Goal: Information Seeking & Learning: Learn about a topic

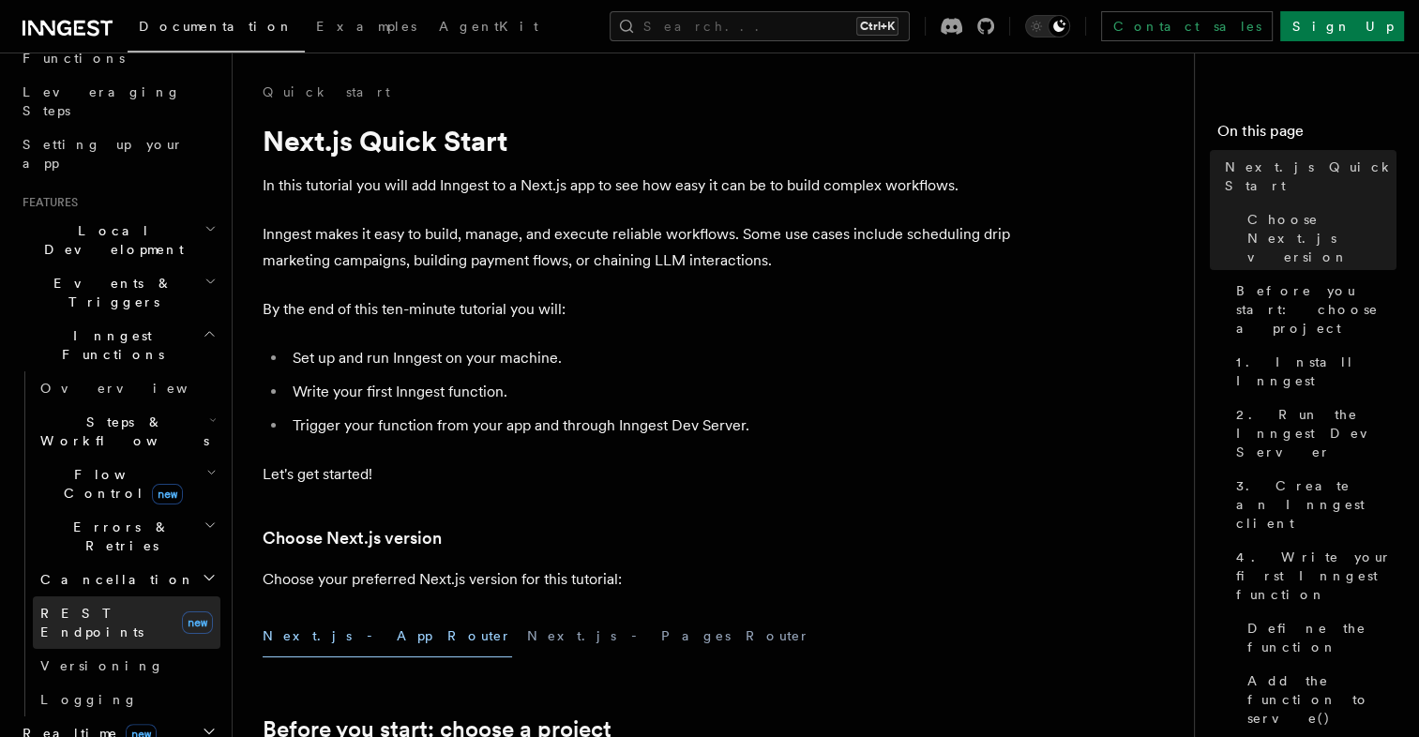
scroll to position [657, 0]
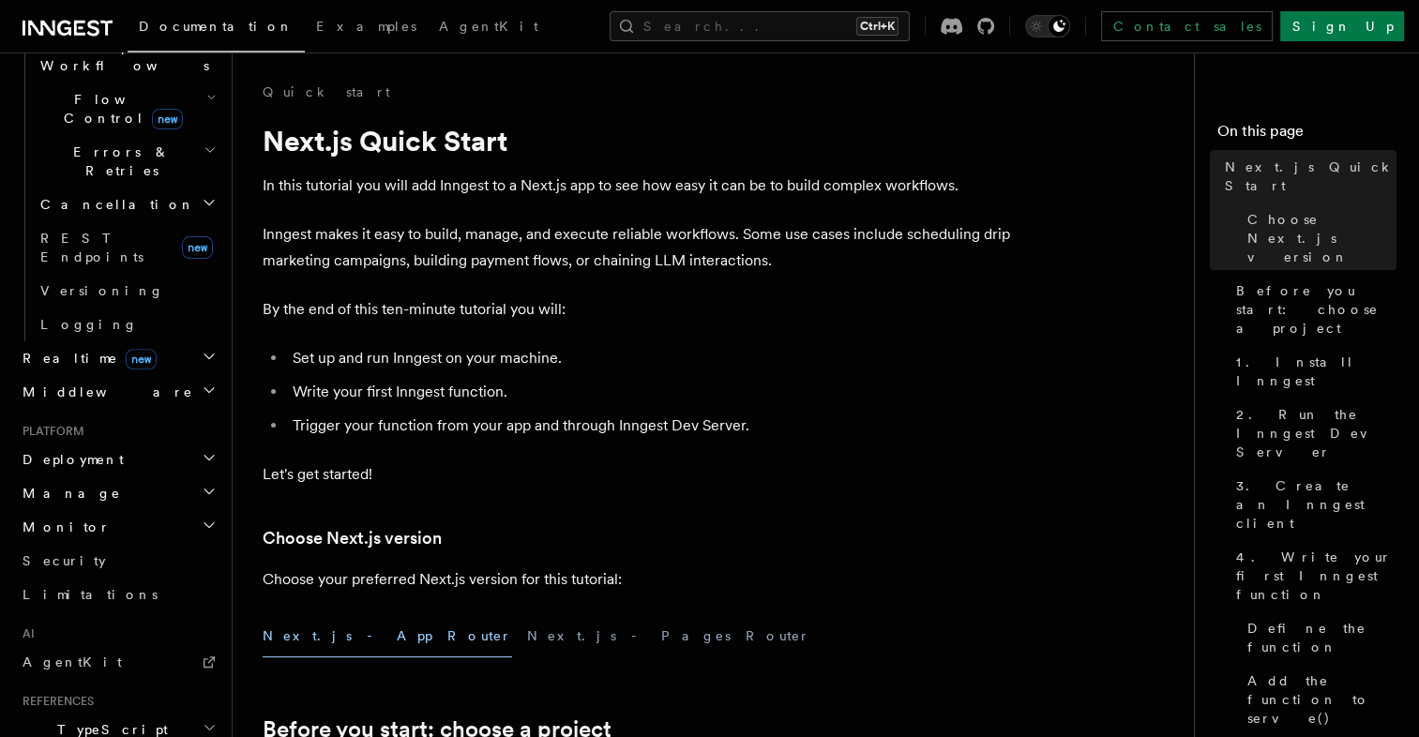
click at [79, 721] on span "TypeScript SDK" at bounding box center [109, 740] width 188 height 38
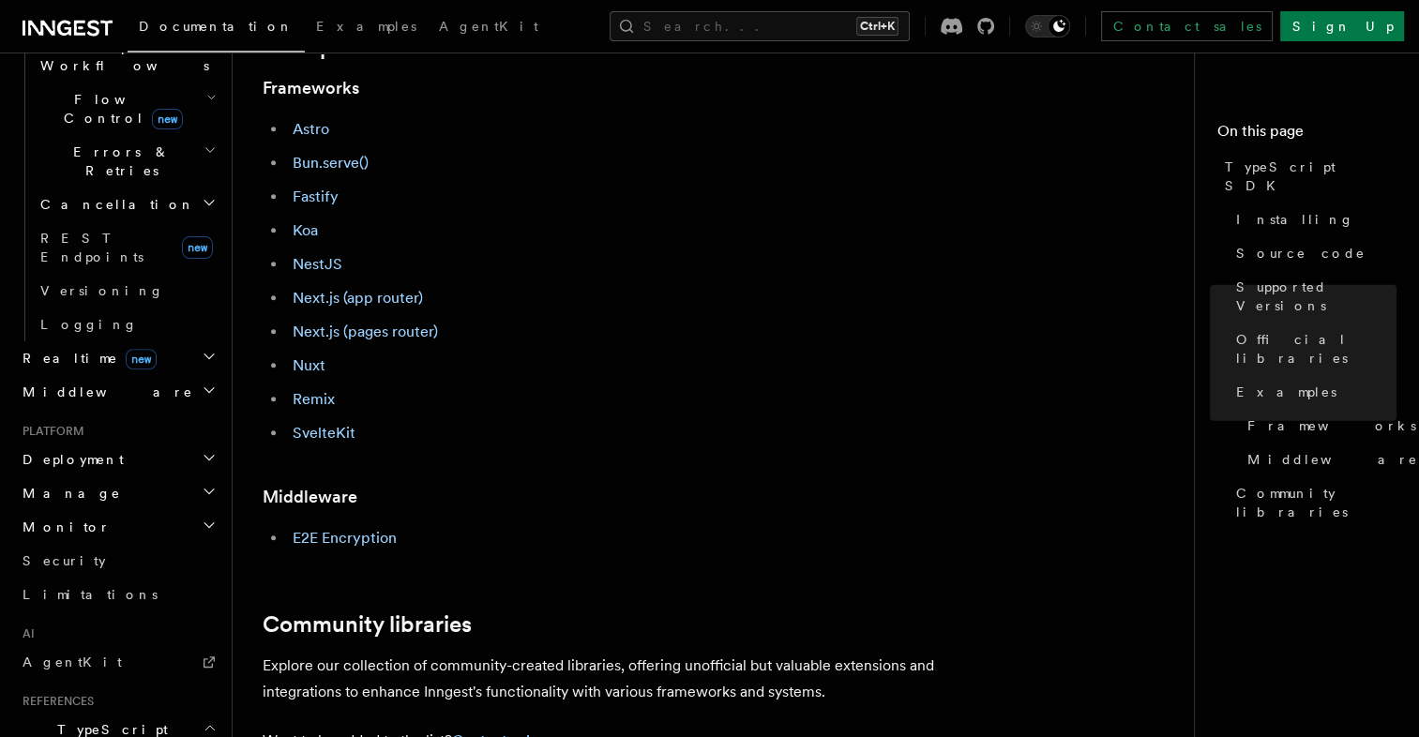
scroll to position [1313, 0]
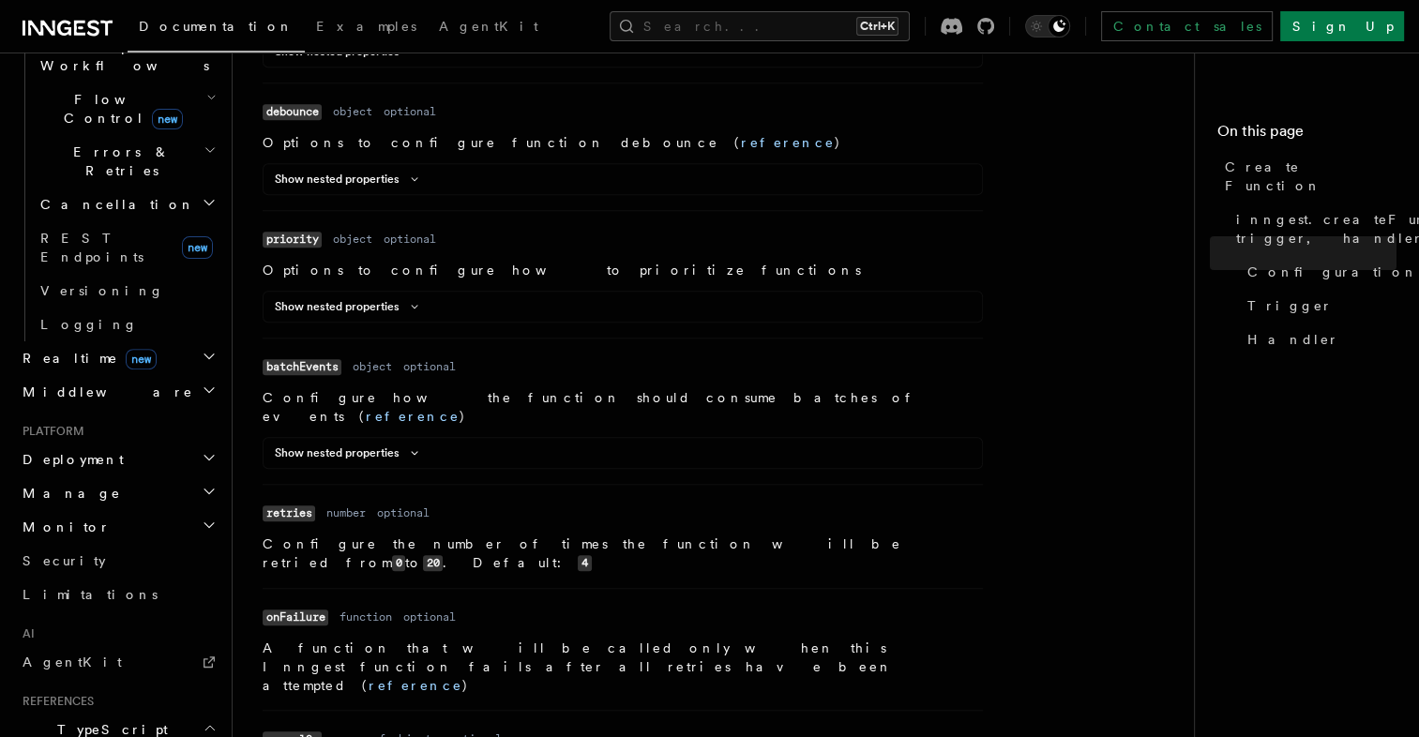
scroll to position [1595, 0]
click at [67, 655] on span "AgentKit" at bounding box center [72, 662] width 99 height 15
click at [52, 645] on link "AgentKit" at bounding box center [117, 662] width 205 height 34
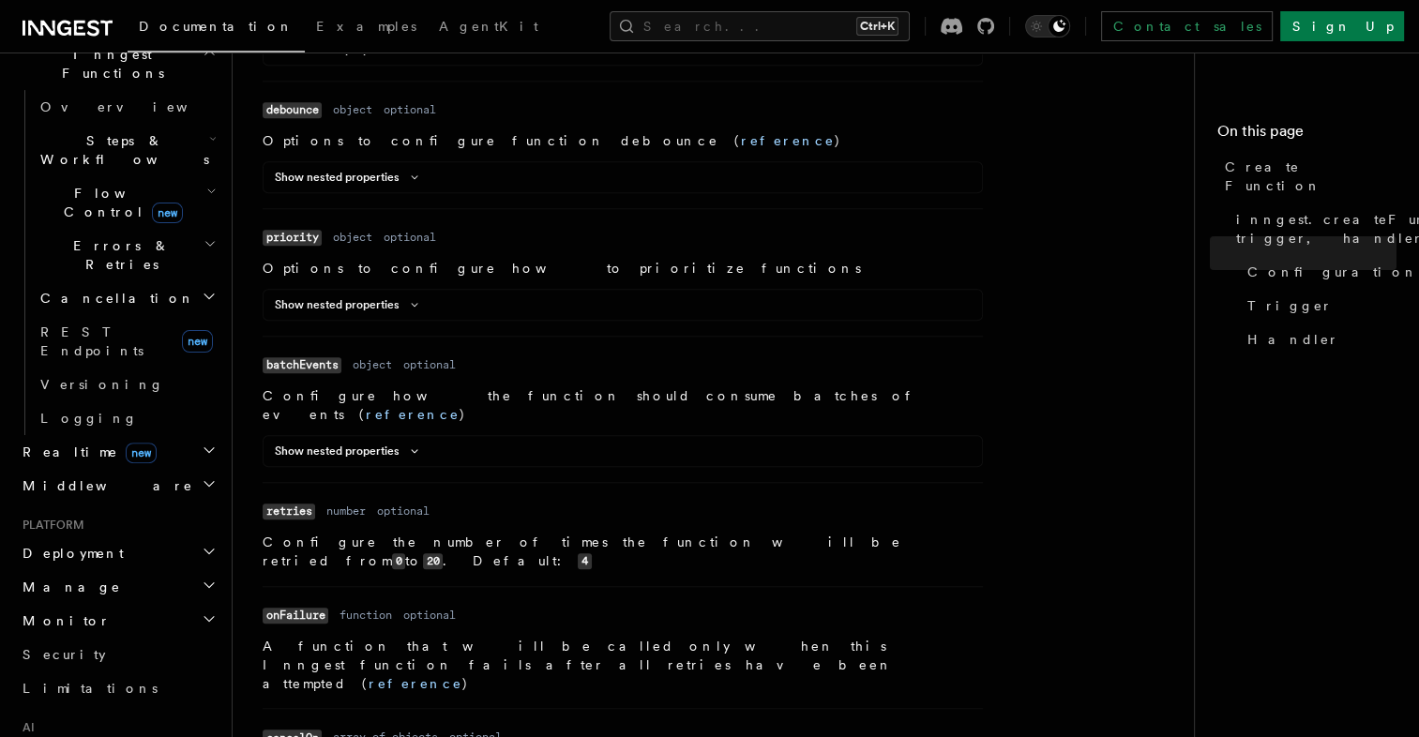
scroll to position [563, 0]
click at [202, 544] on icon "button" at bounding box center [209, 551] width 15 height 15
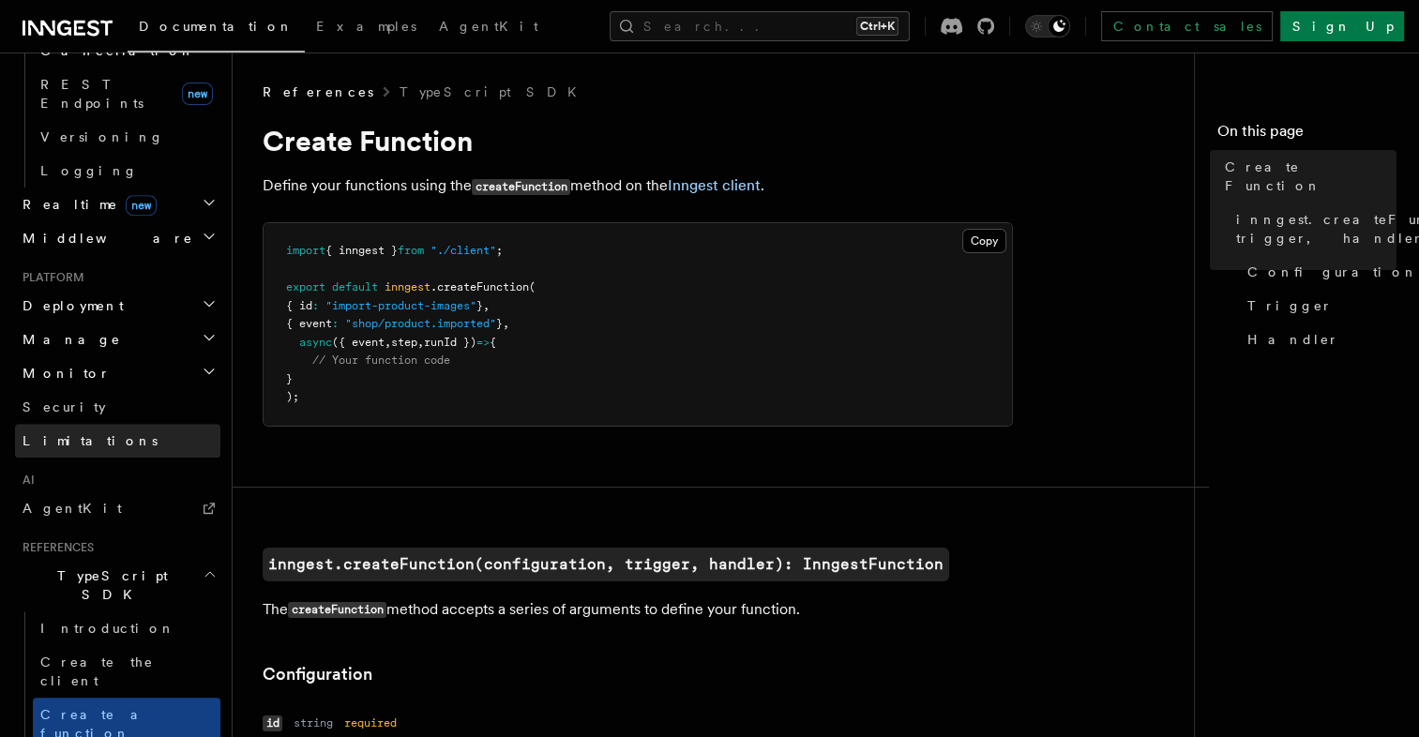
scroll to position [938, 0]
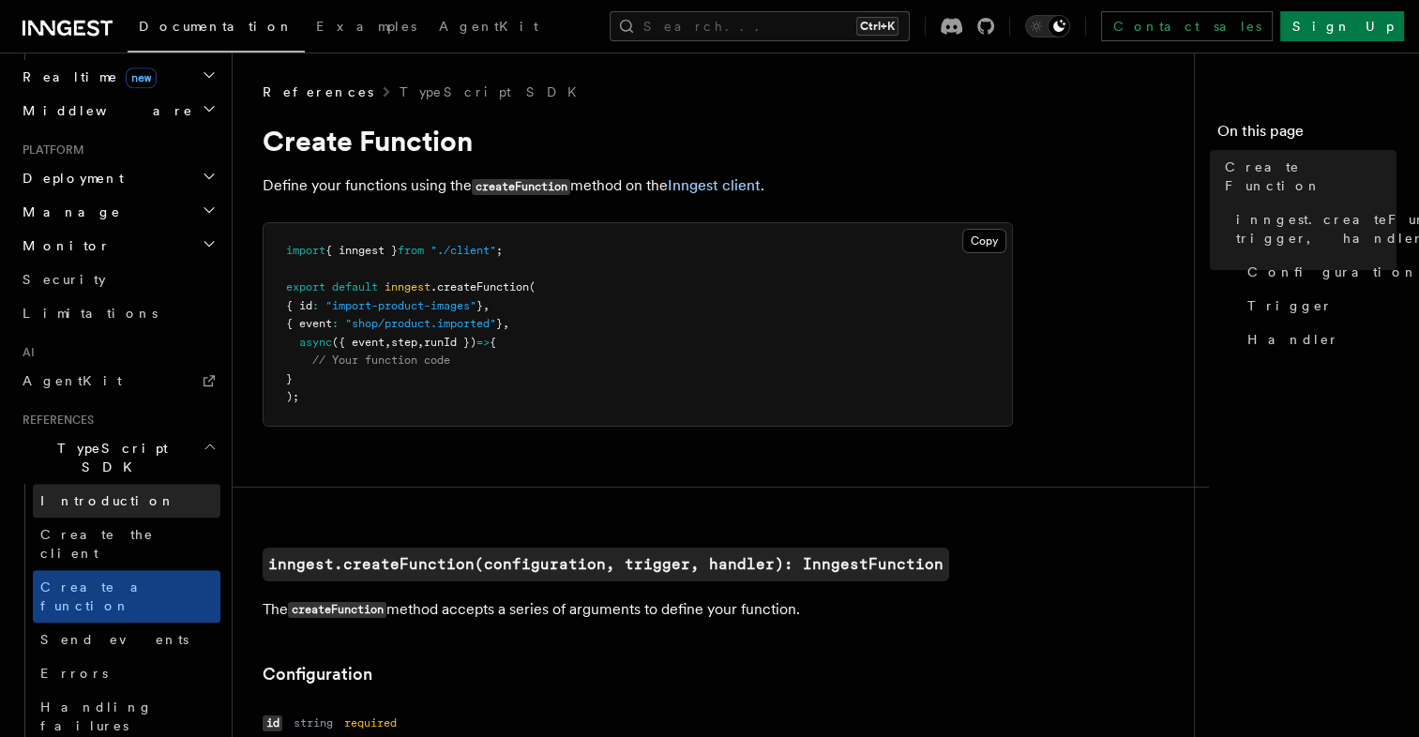
click at [90, 493] on span "Introduction" at bounding box center [107, 500] width 135 height 15
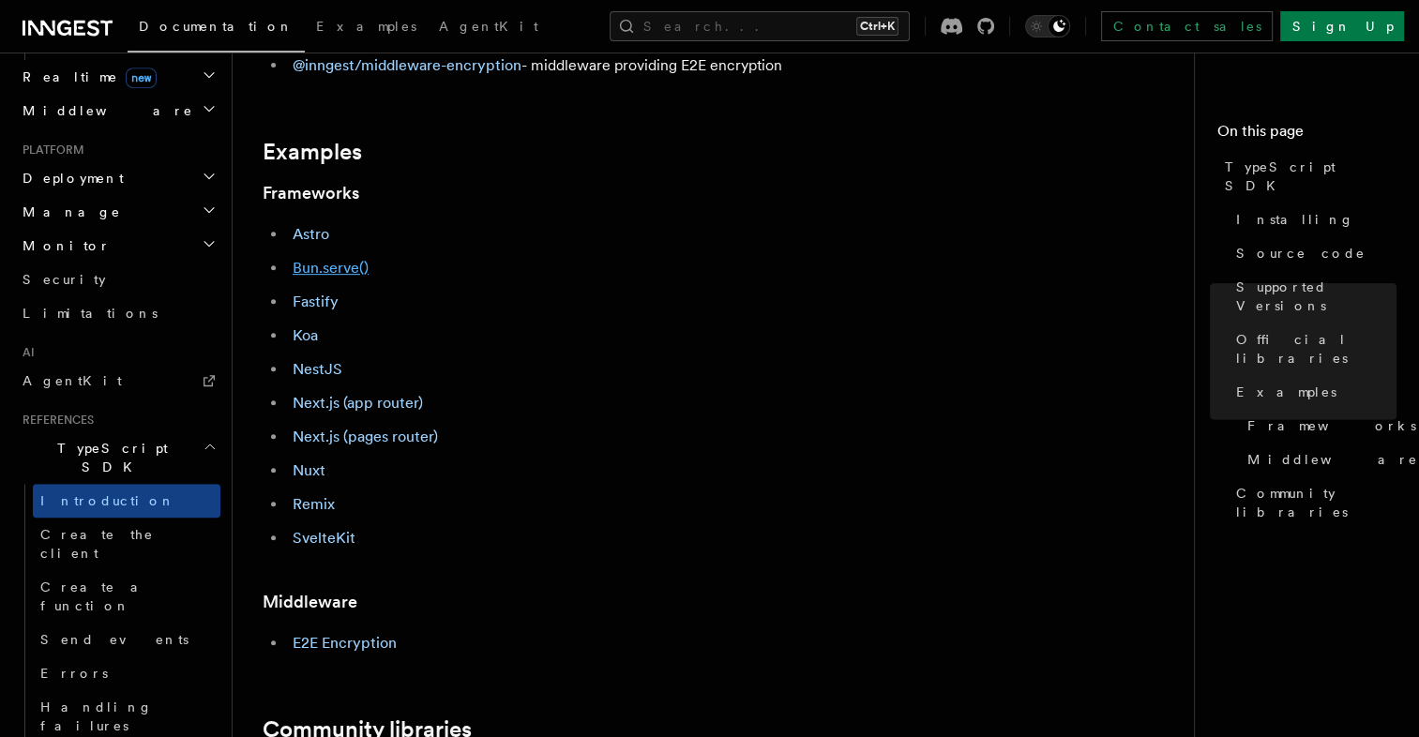
scroll to position [844, 0]
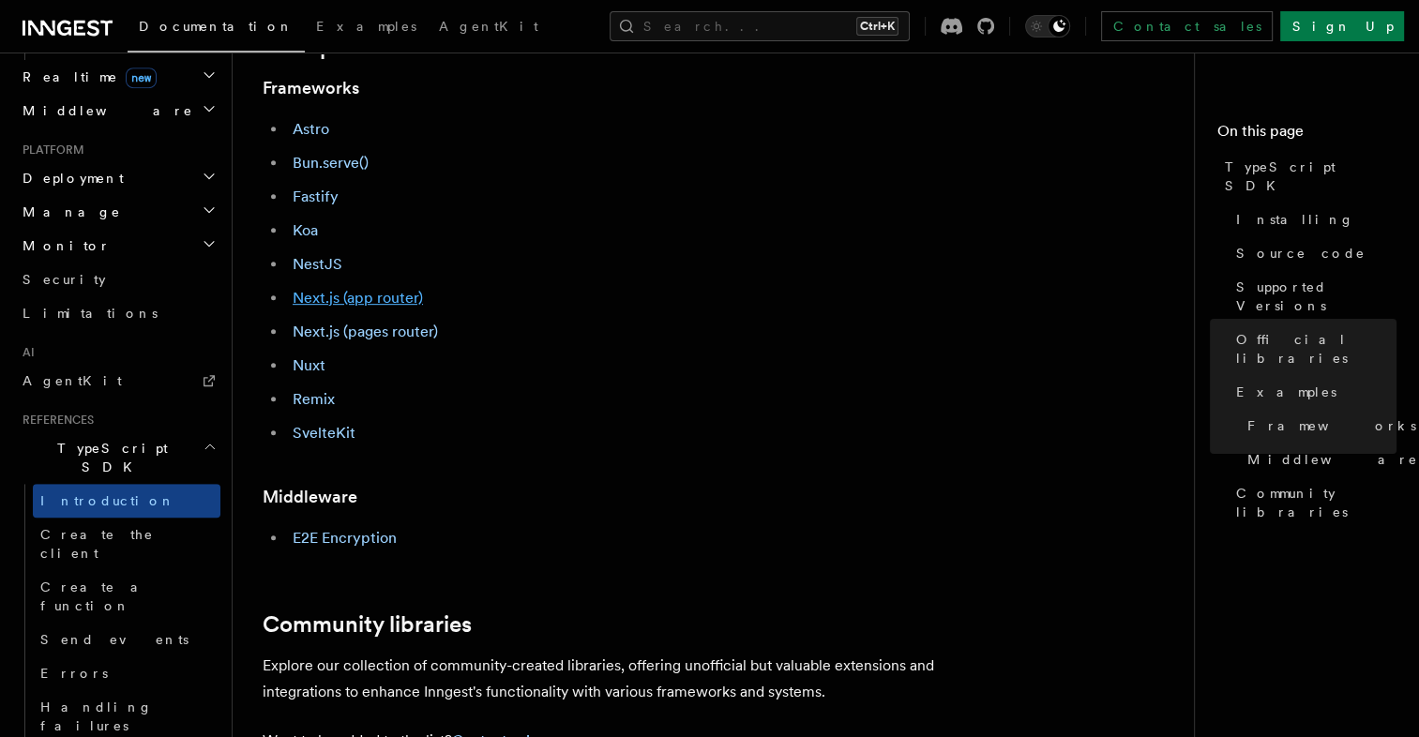
click at [347, 296] on link "Next.js (app router)" at bounding box center [358, 298] width 130 height 18
click at [71, 439] on span "TypeScript SDK" at bounding box center [109, 458] width 188 height 38
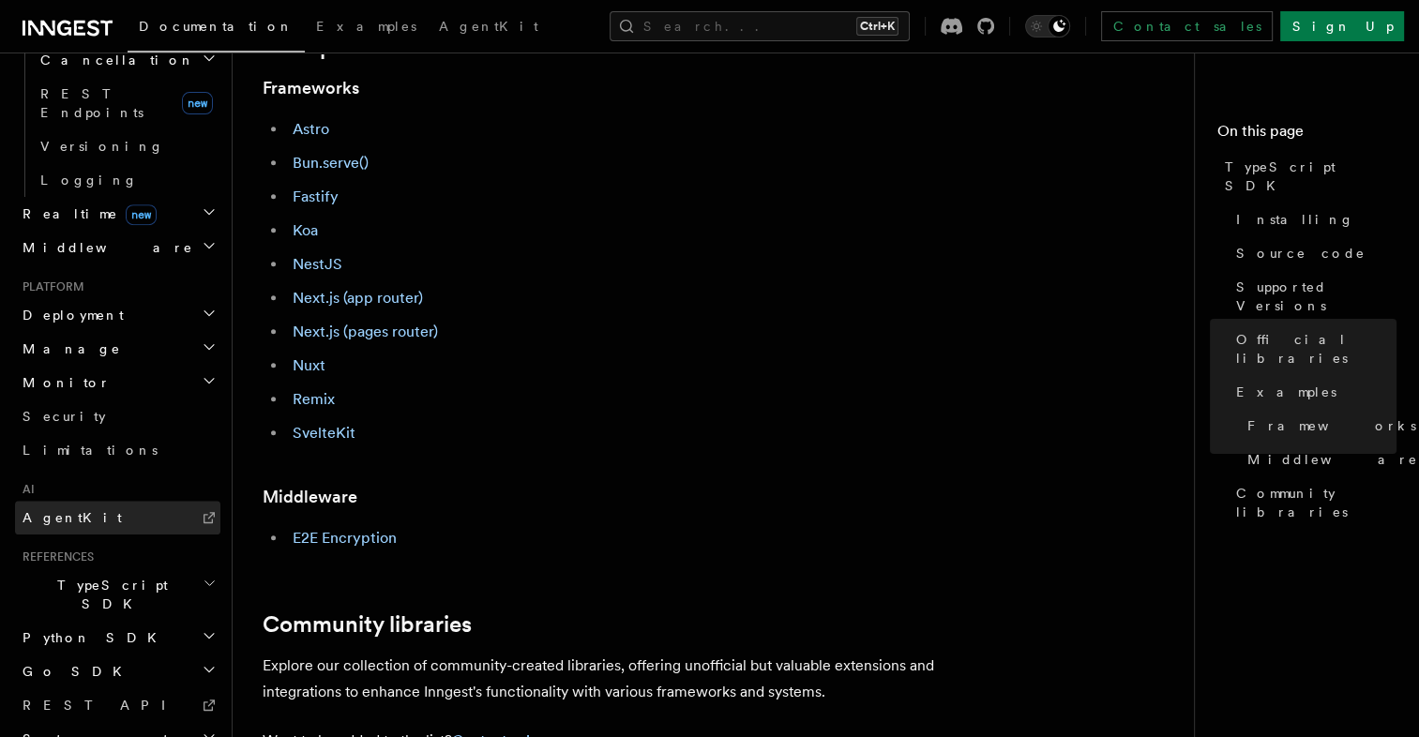
click at [72, 510] on span "AgentKit" at bounding box center [72, 517] width 99 height 15
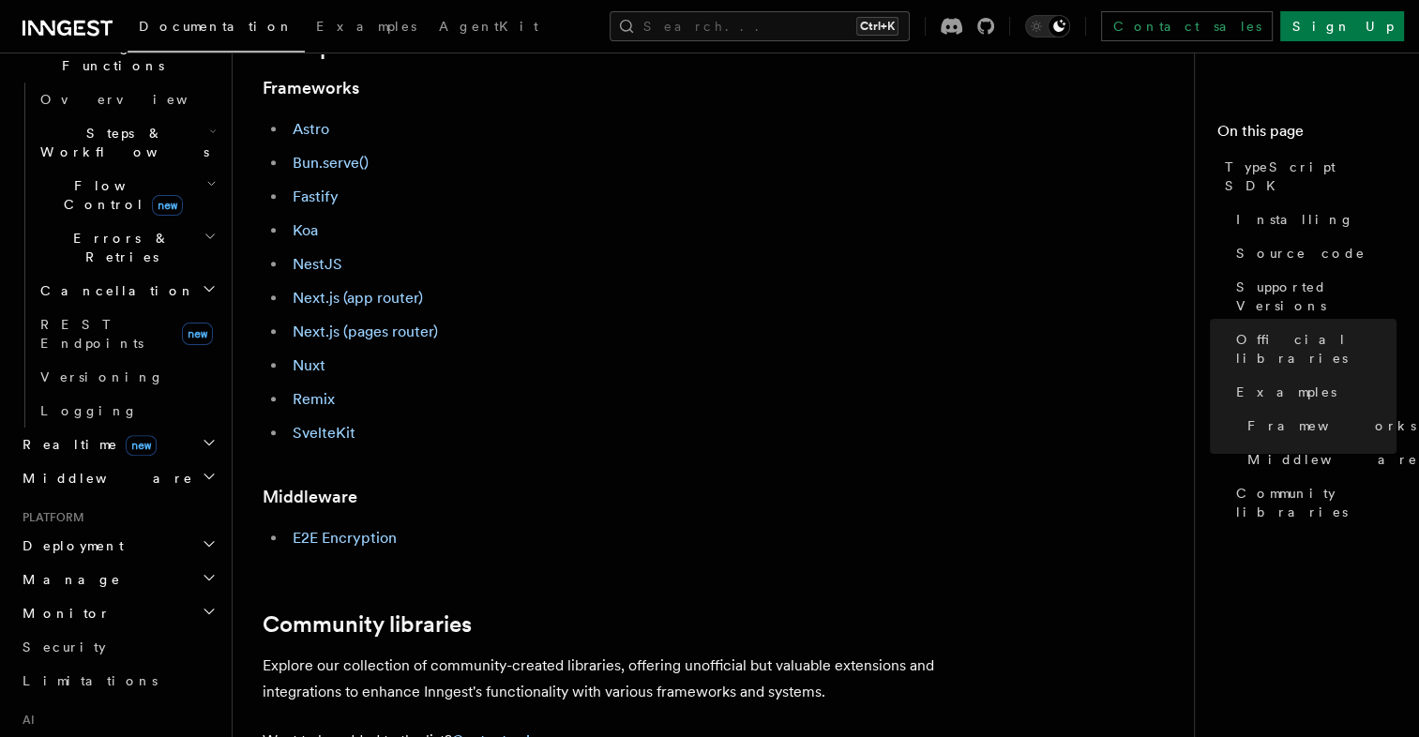
scroll to position [614, 0]
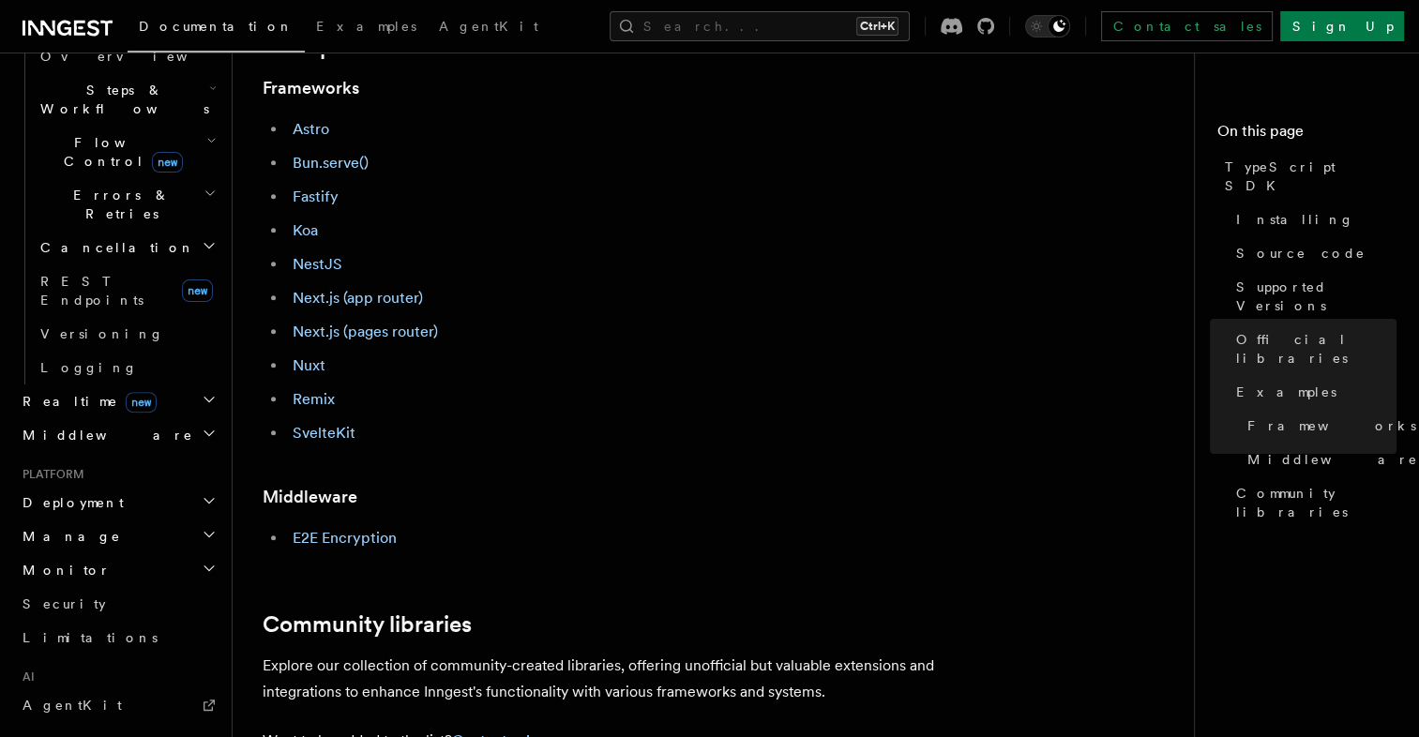
click at [179, 554] on h2 "Monitor" at bounding box center [117, 571] width 205 height 34
click at [161, 418] on h2 "Middleware" at bounding box center [117, 435] width 205 height 34
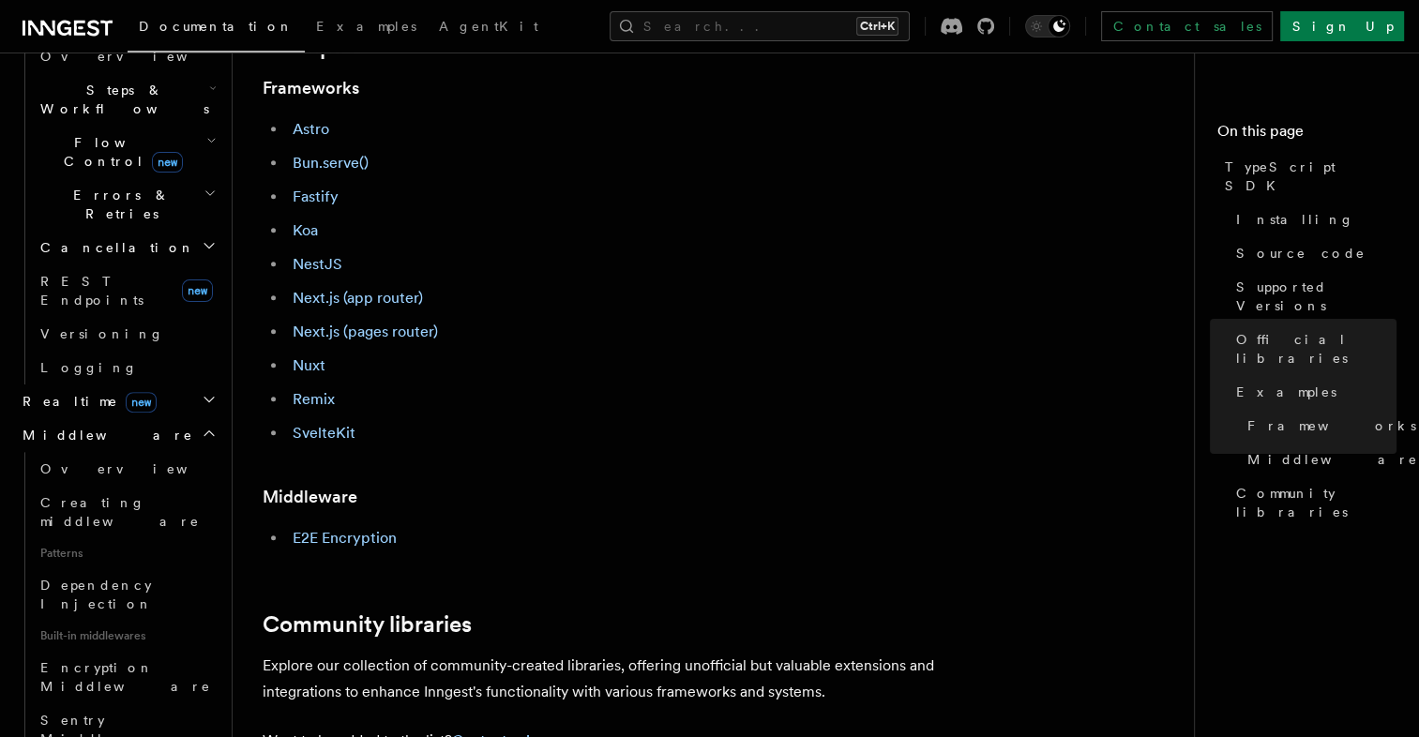
click at [161, 418] on h2 "Middleware" at bounding box center [117, 435] width 205 height 34
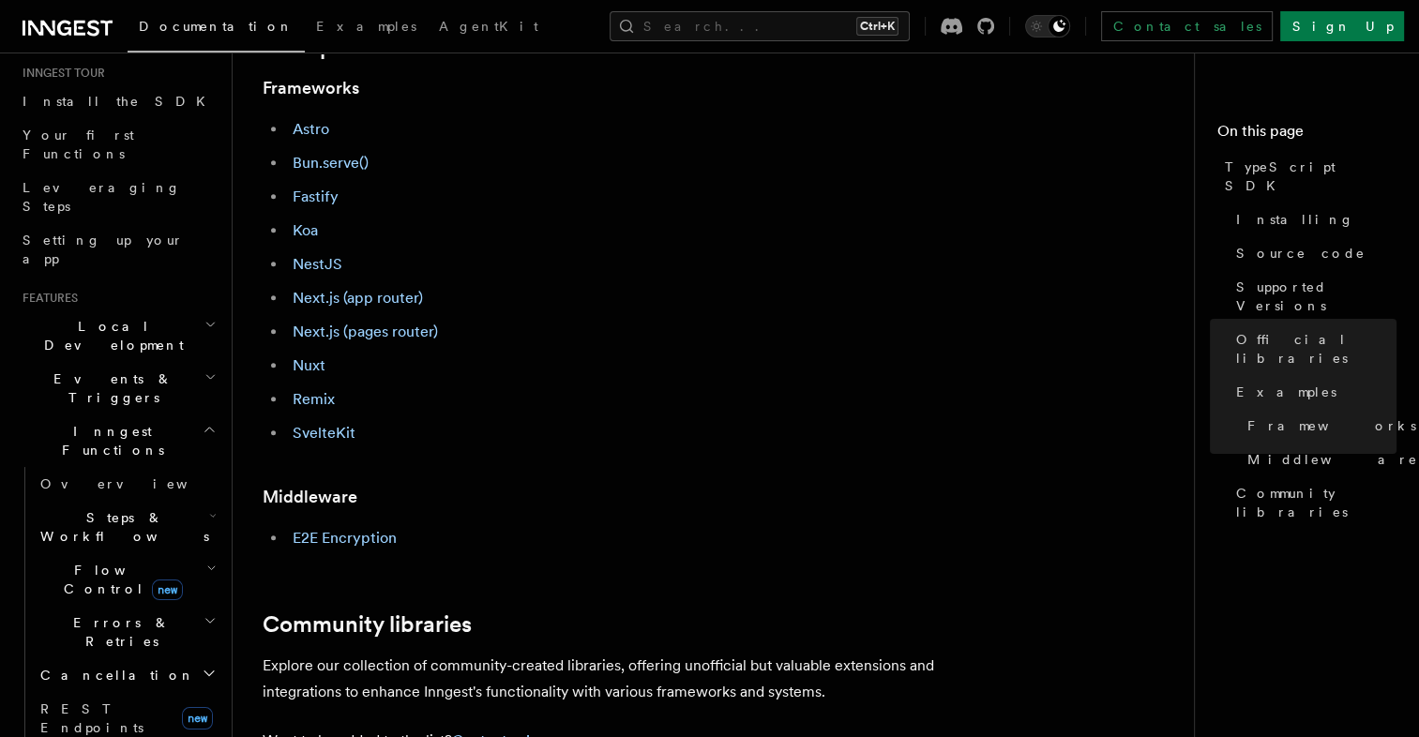
scroll to position [238, 0]
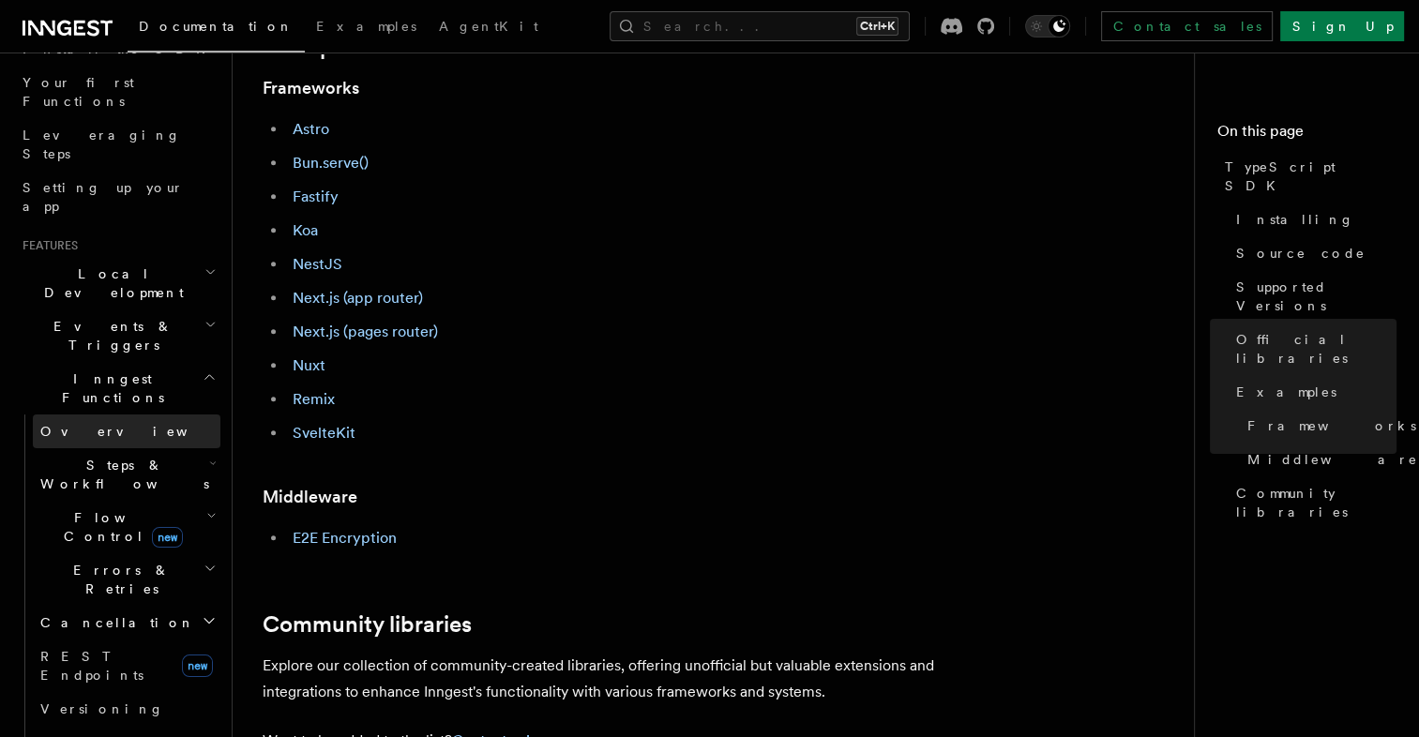
click at [64, 424] on span "Overview" at bounding box center [136, 431] width 193 height 15
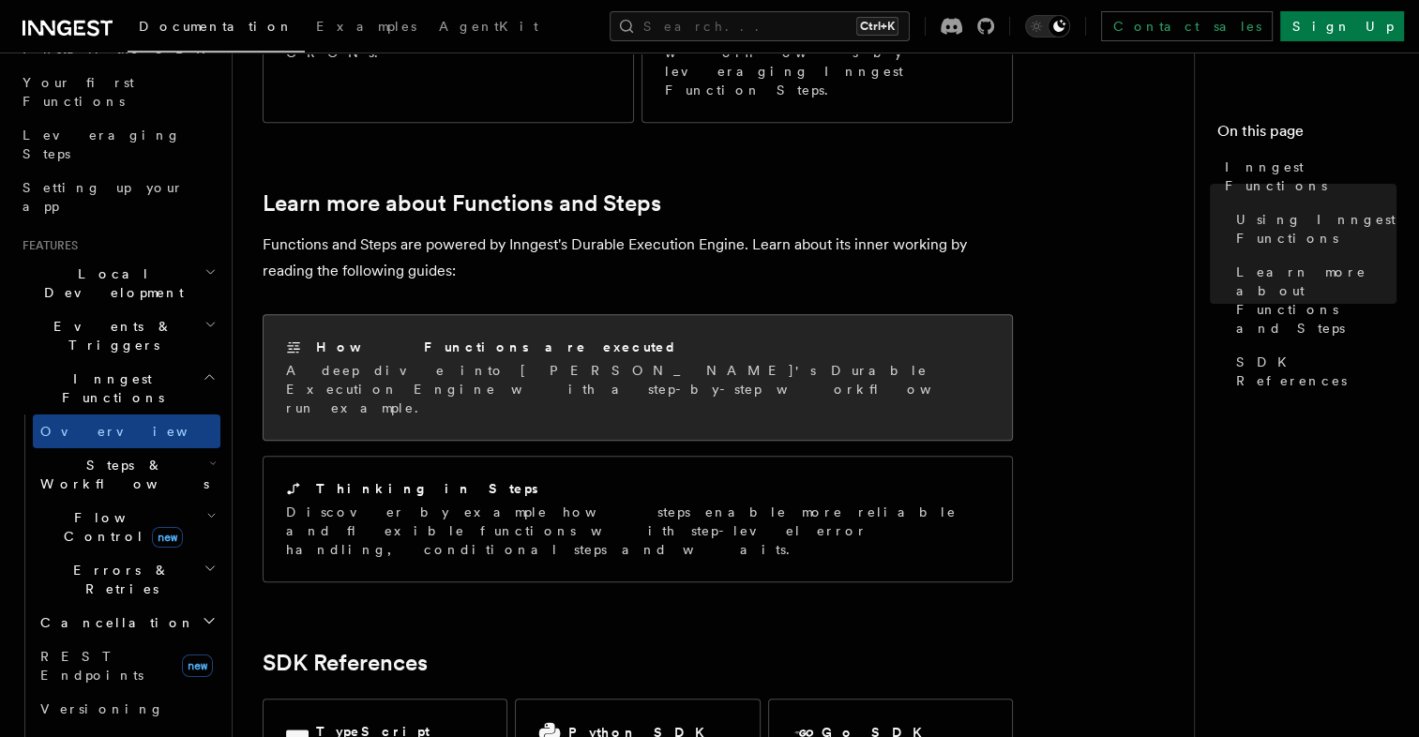
scroll to position [1500, 0]
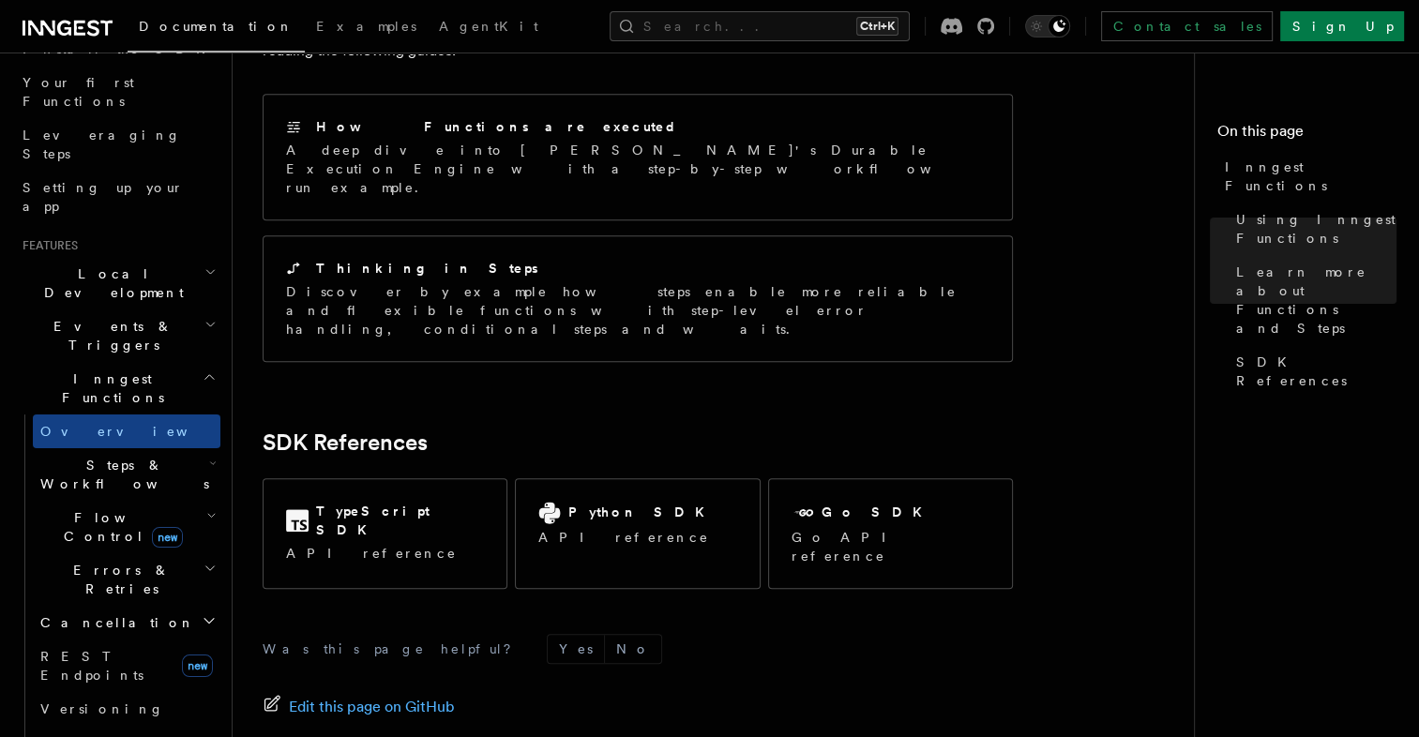
click at [203, 370] on icon "button" at bounding box center [210, 377] width 14 height 15
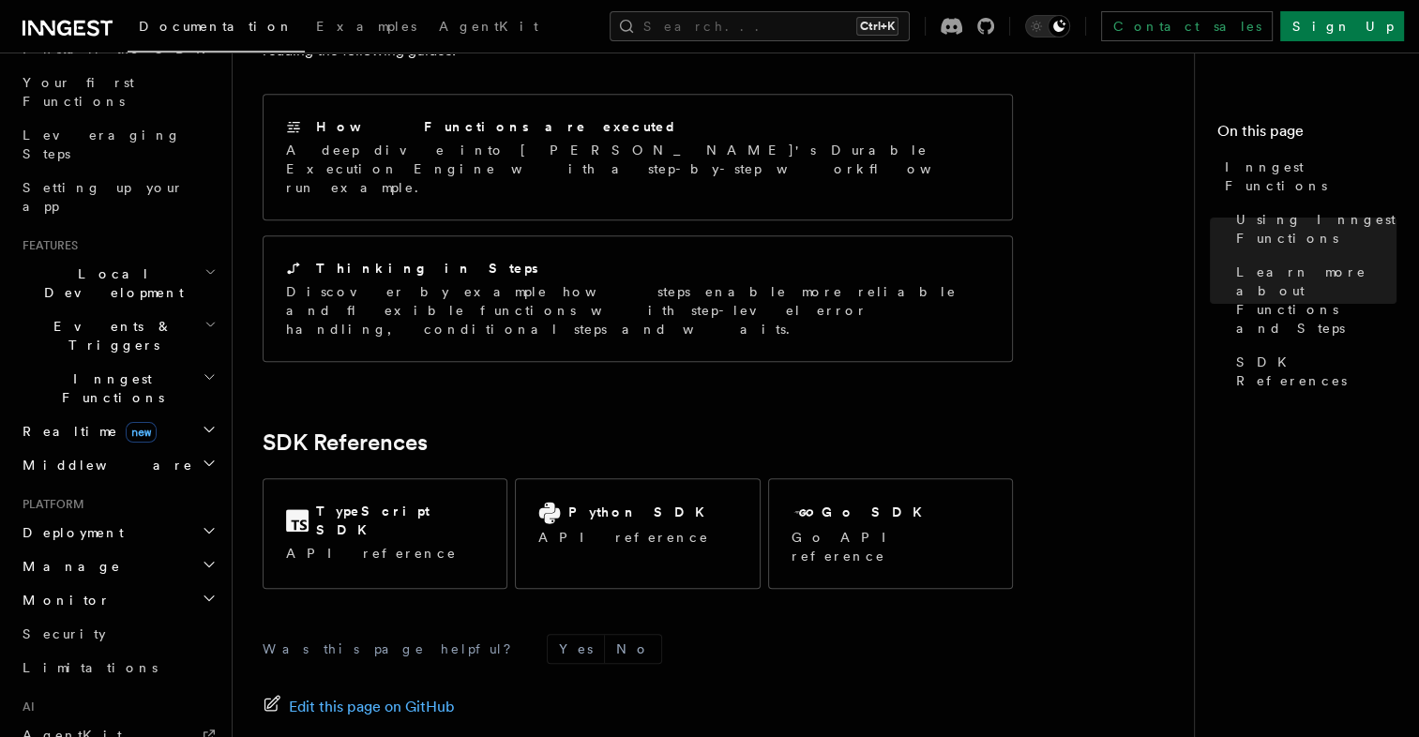
click at [205, 317] on icon "button" at bounding box center [211, 324] width 12 height 15
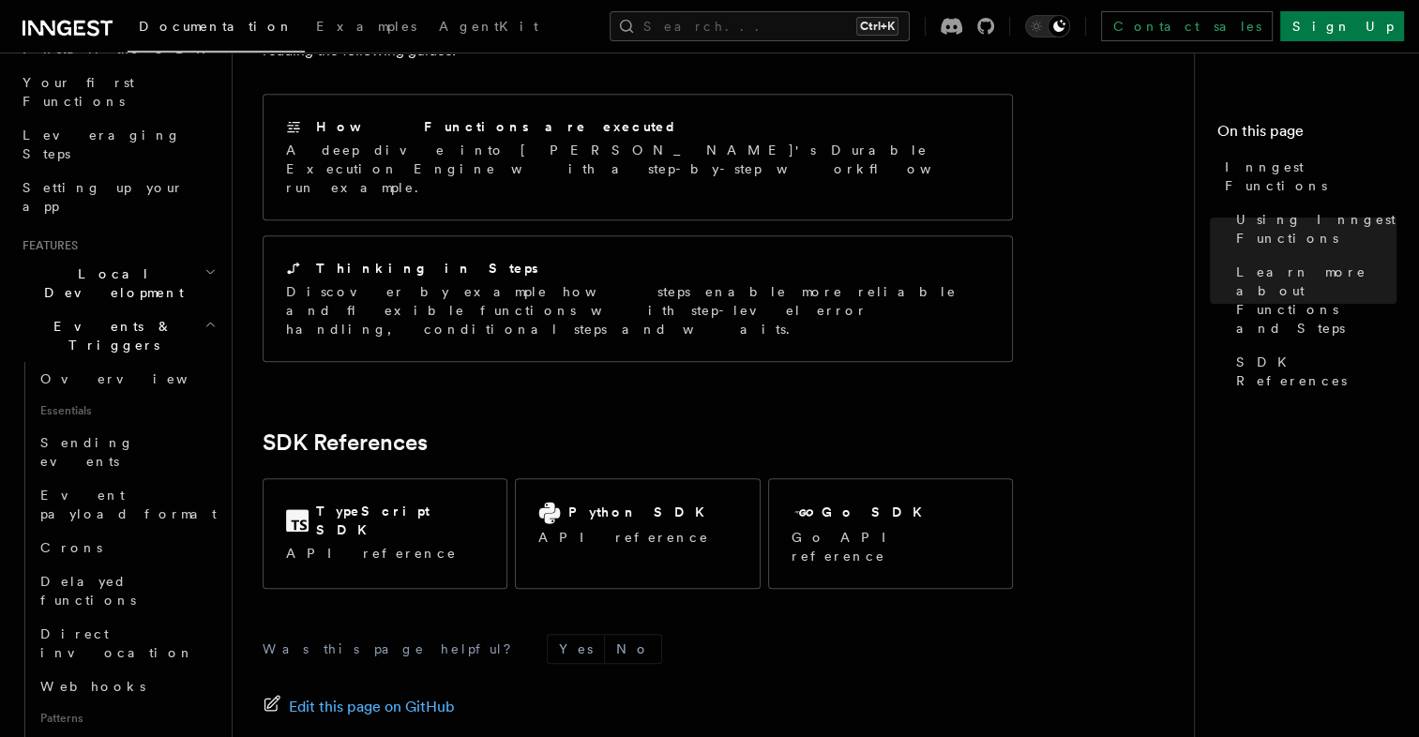
click at [205, 317] on icon "button" at bounding box center [211, 324] width 12 height 15
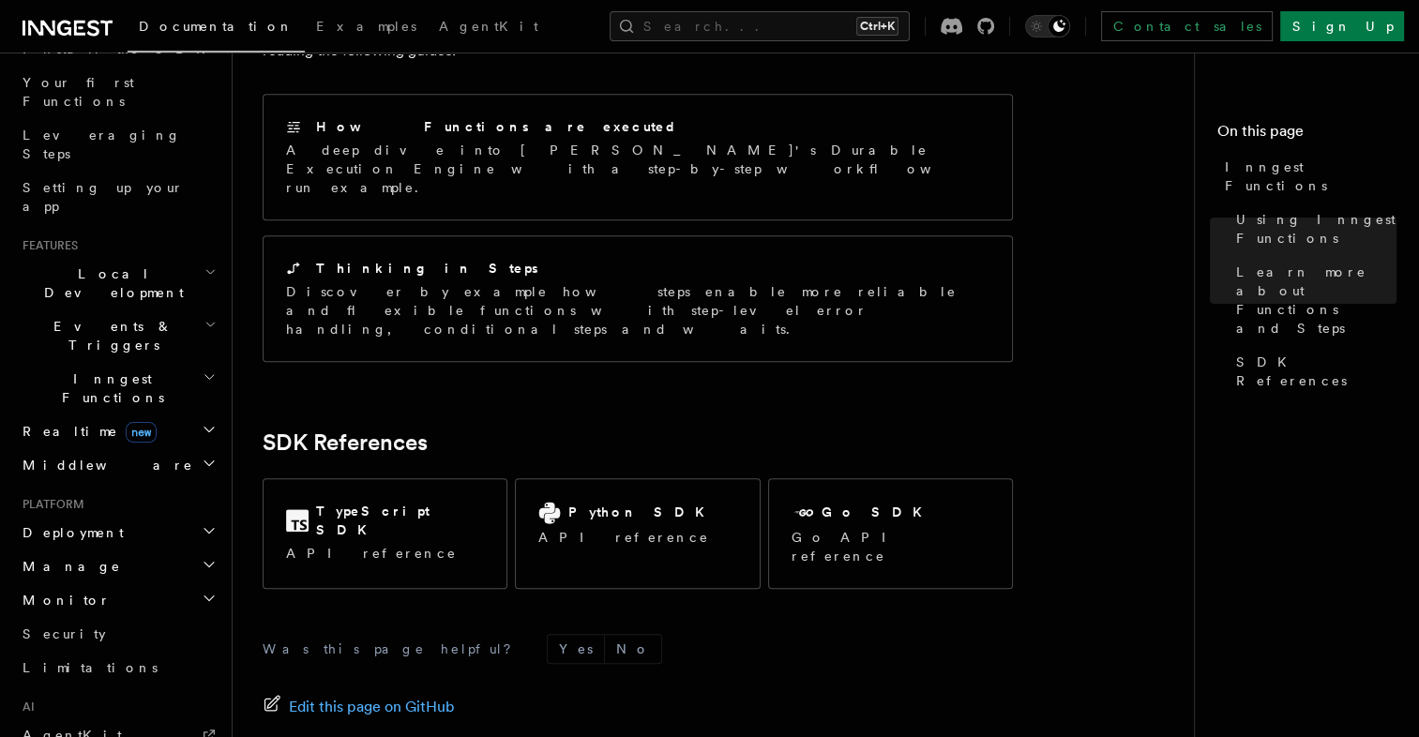
click at [205, 265] on icon "button" at bounding box center [211, 272] width 12 height 15
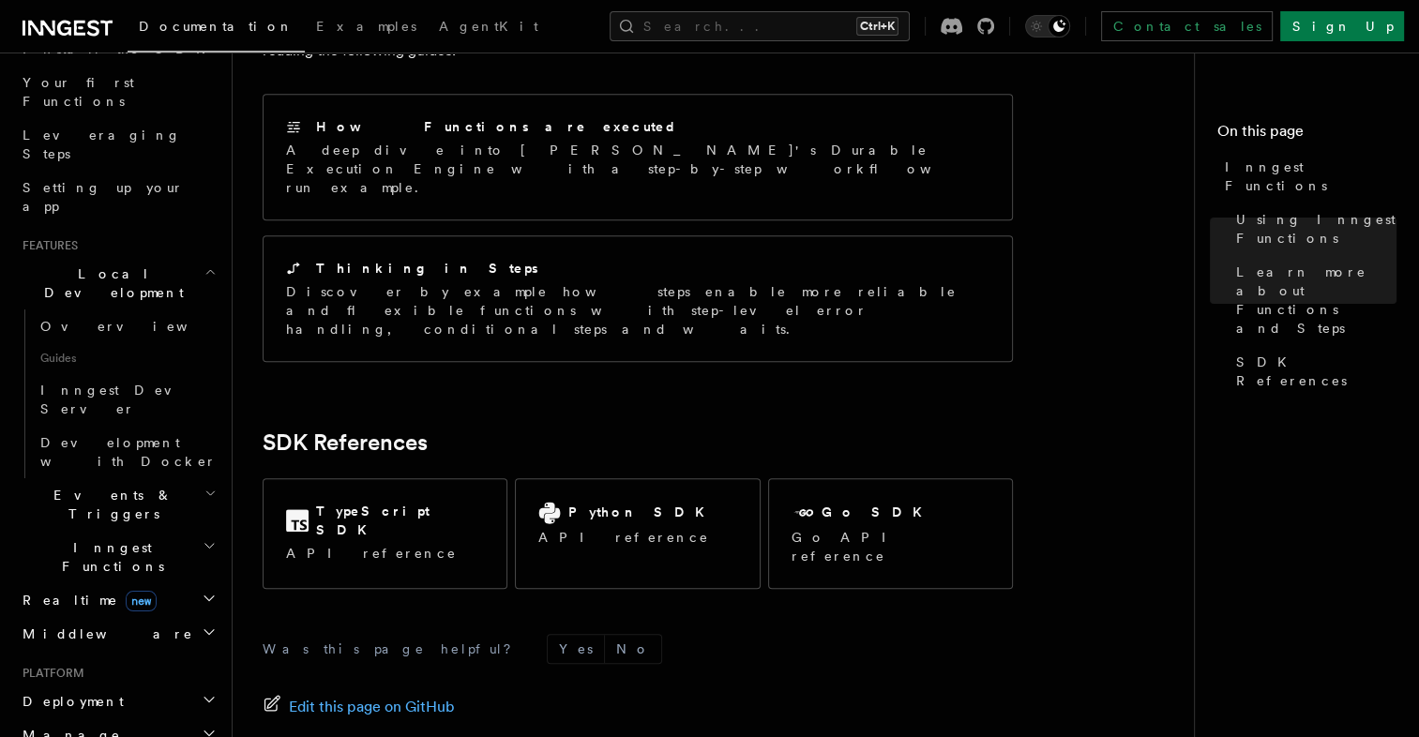
click at [205, 265] on icon "button" at bounding box center [211, 272] width 12 height 15
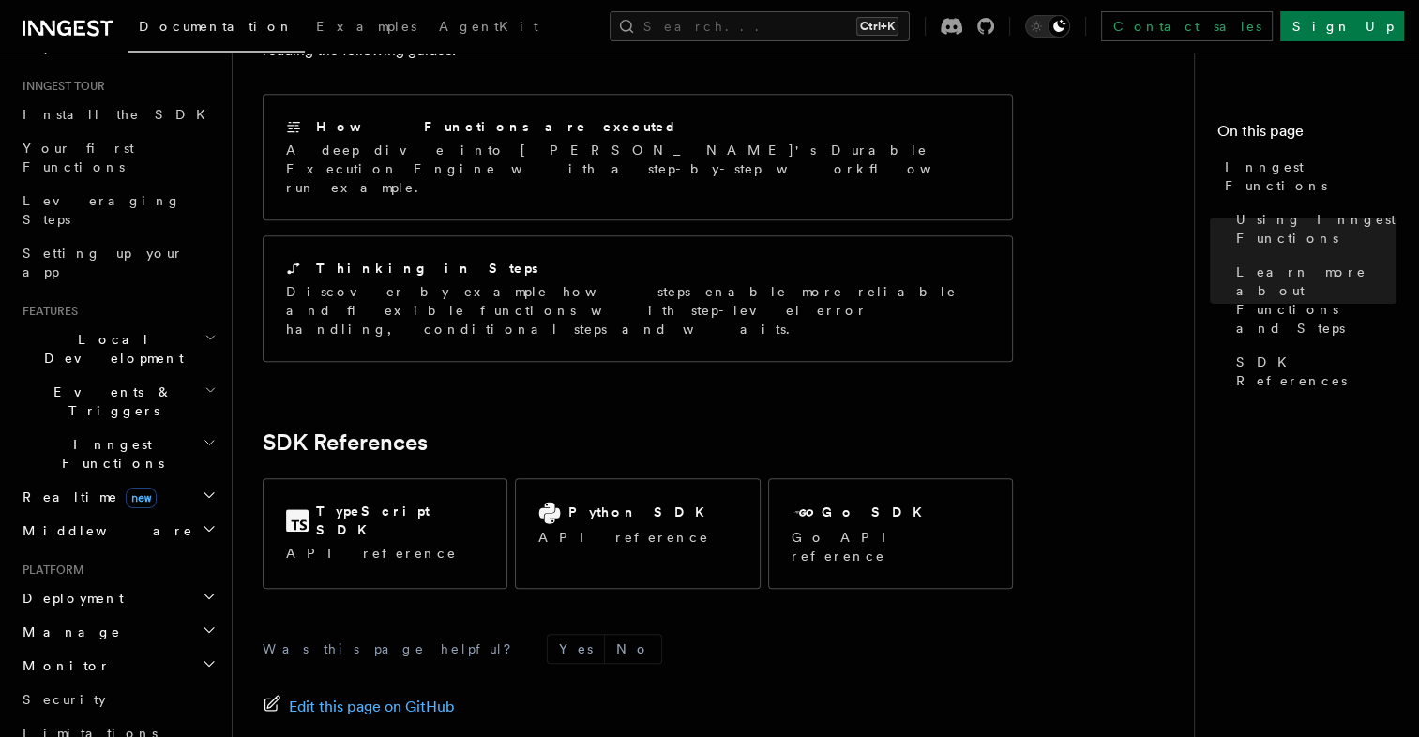
scroll to position [0, 0]
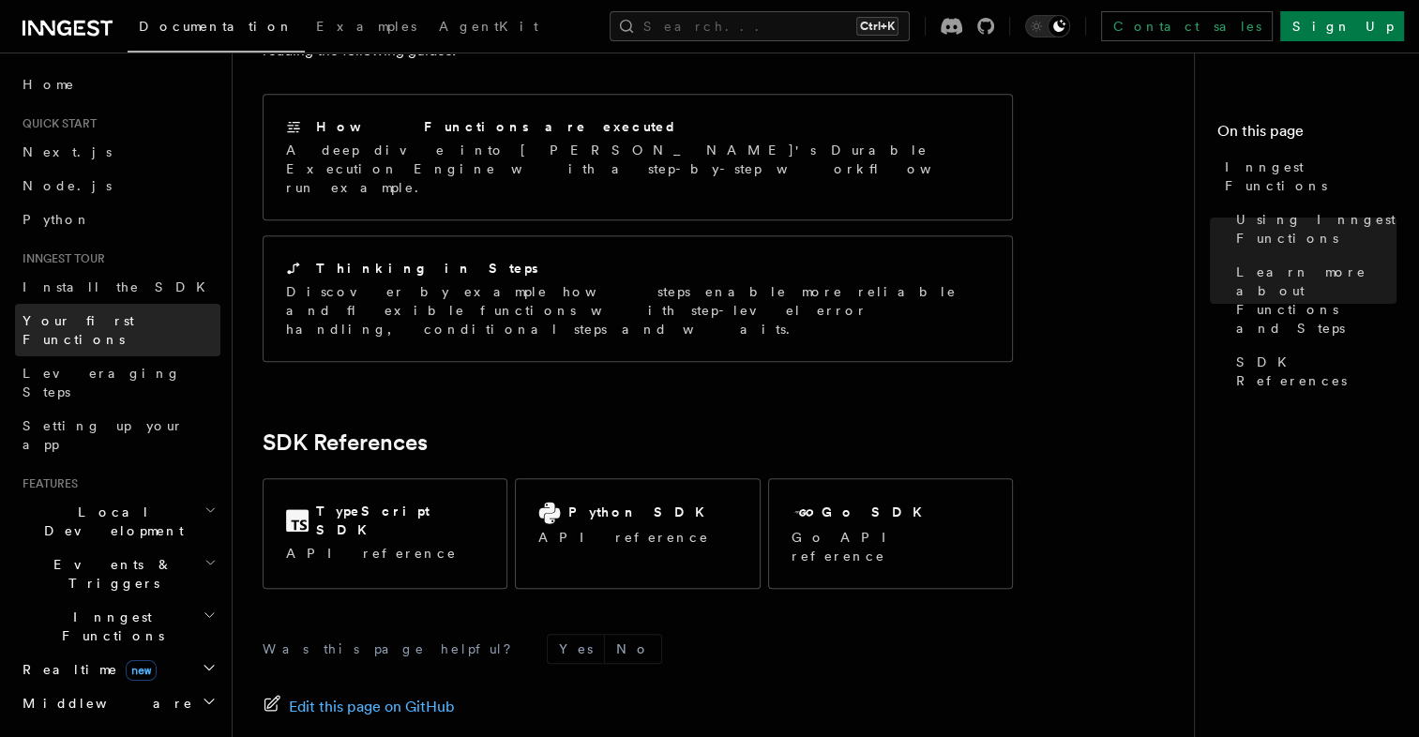
click at [63, 320] on span "Your first Functions" at bounding box center [79, 330] width 112 height 34
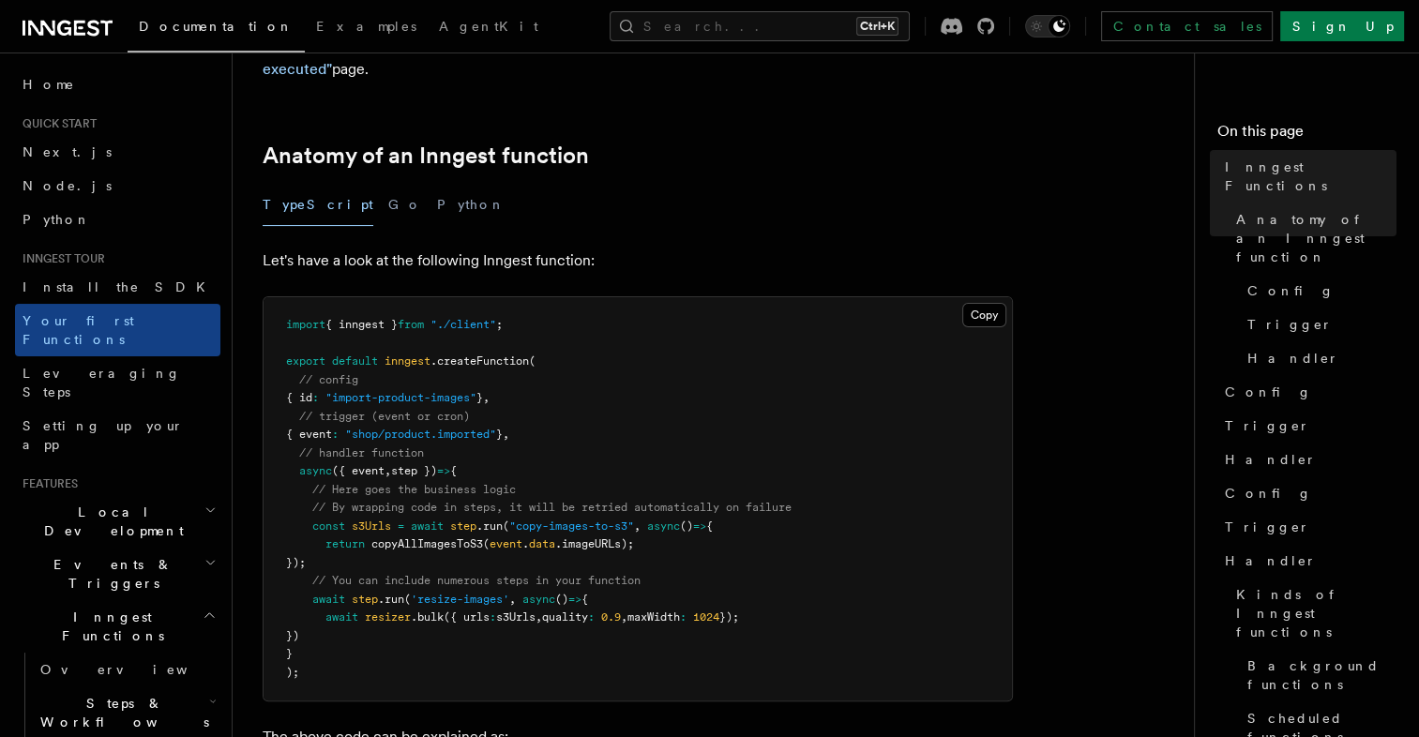
scroll to position [281, 0]
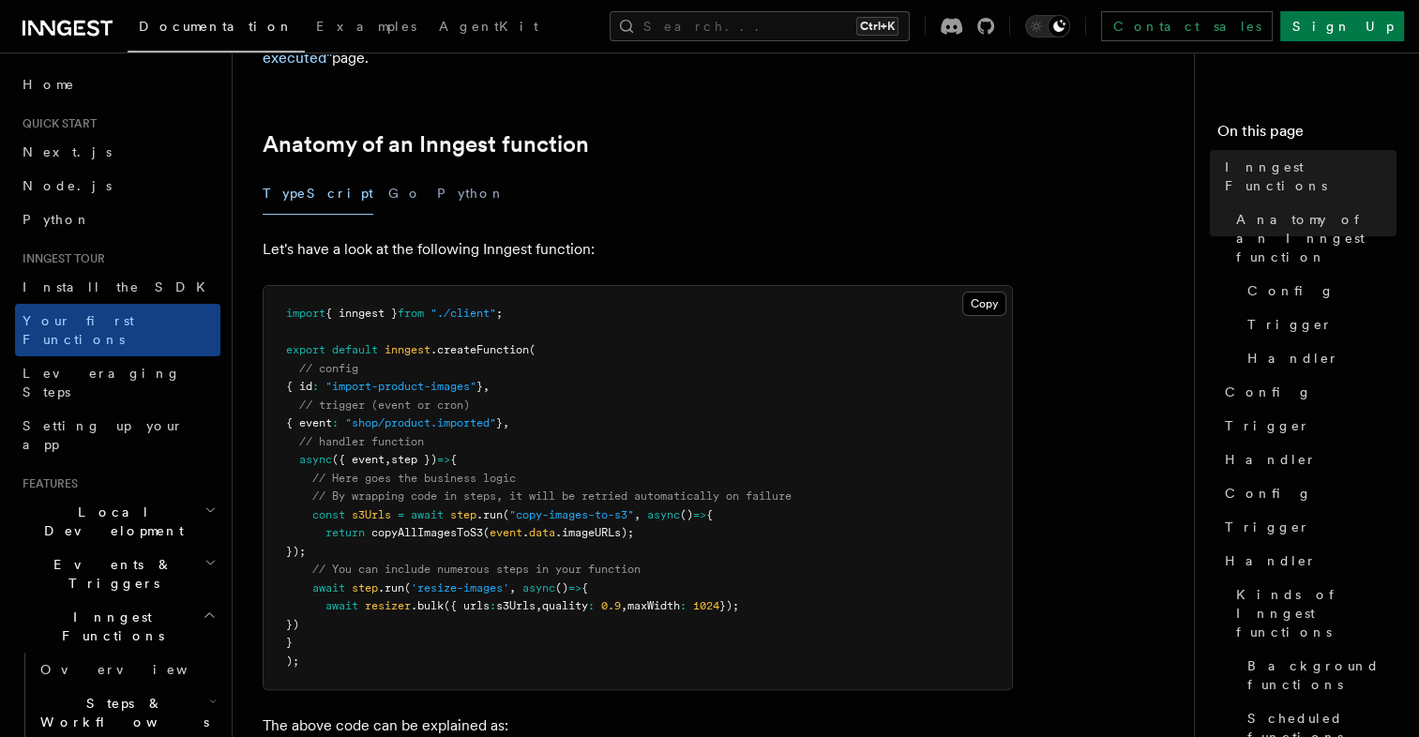
drag, startPoint x: 443, startPoint y: 400, endPoint x: 526, endPoint y: 400, distance: 83.5
click at [509, 417] on span "{ event : "shop/product.imported" } ," at bounding box center [397, 423] width 223 height 13
drag, startPoint x: 526, startPoint y: 400, endPoint x: 380, endPoint y: 451, distance: 155.2
click at [380, 472] on span "// Here goes the business logic" at bounding box center [414, 478] width 204 height 13
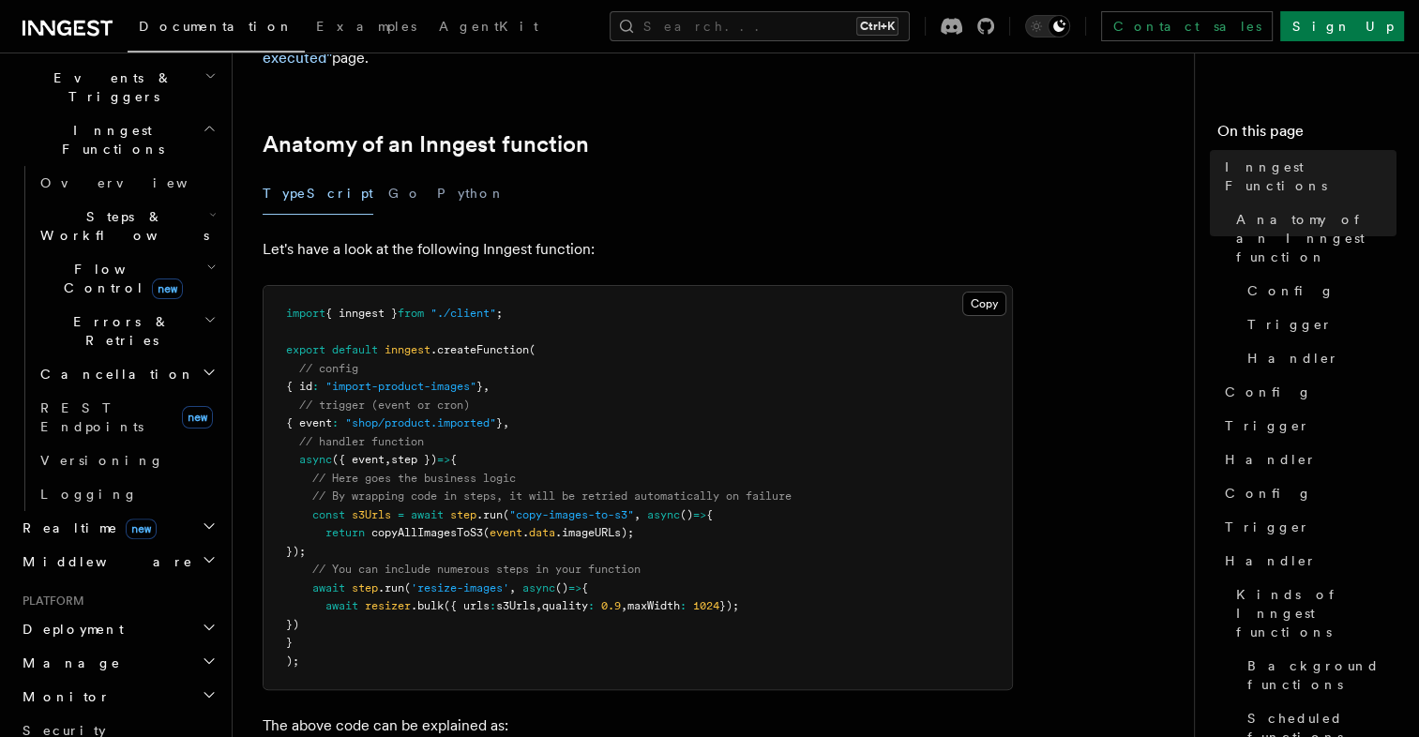
scroll to position [563, 0]
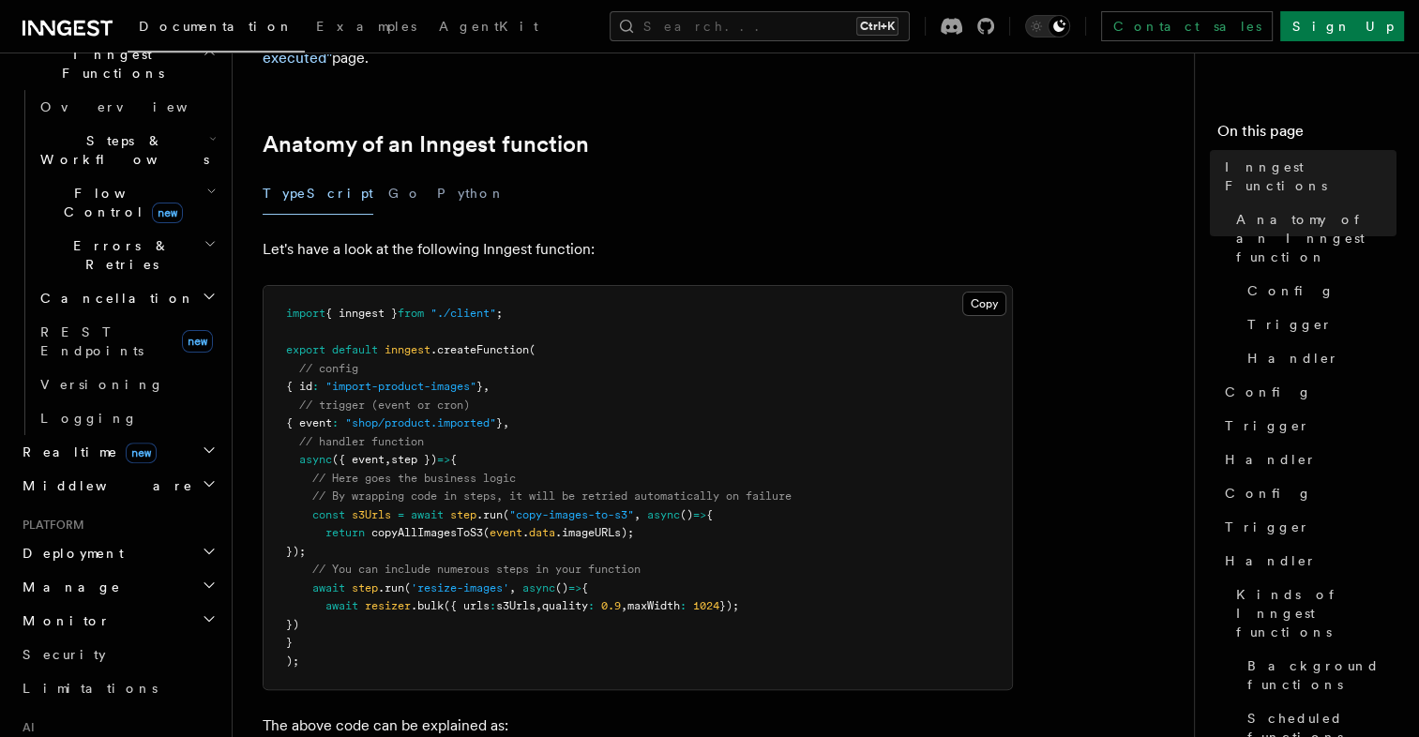
click at [60, 443] on span "Realtime new" at bounding box center [86, 452] width 142 height 19
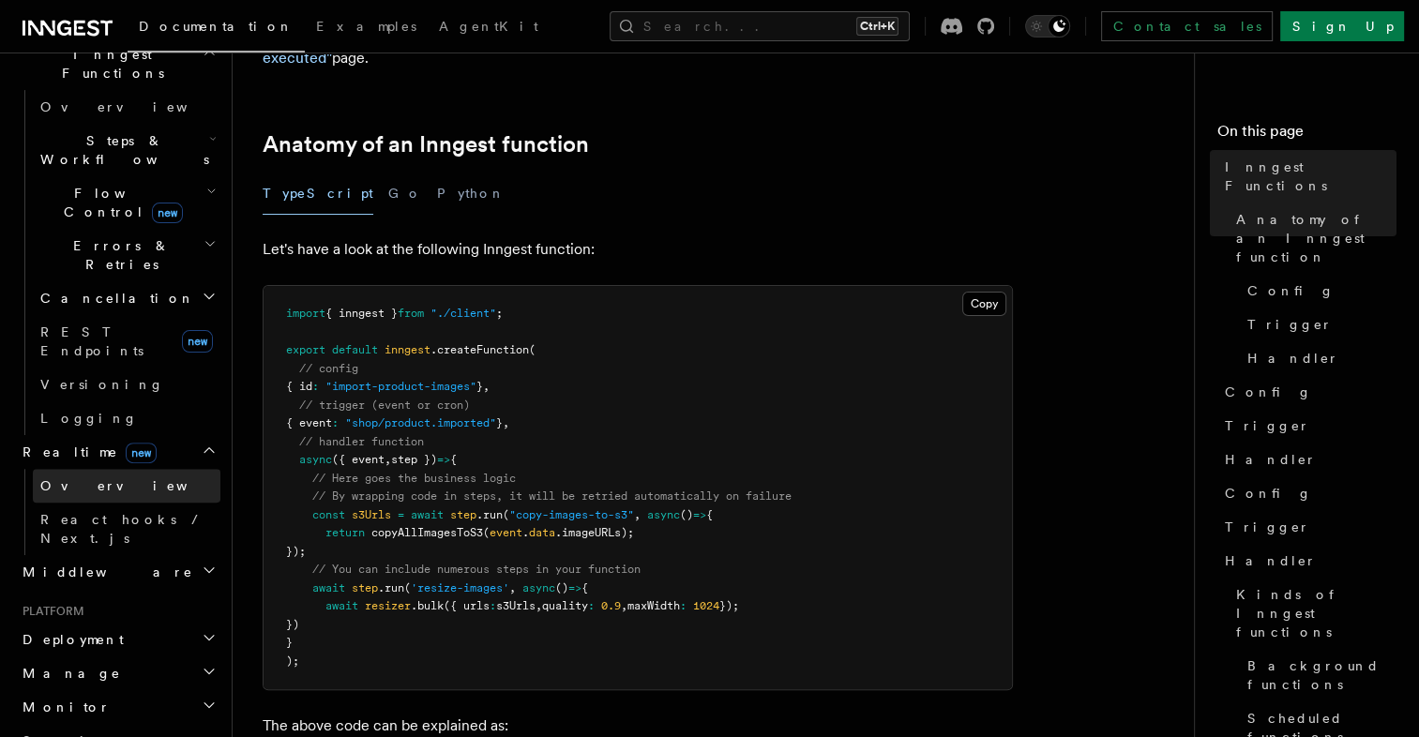
click at [62, 478] on span "Overview" at bounding box center [136, 485] width 193 height 15
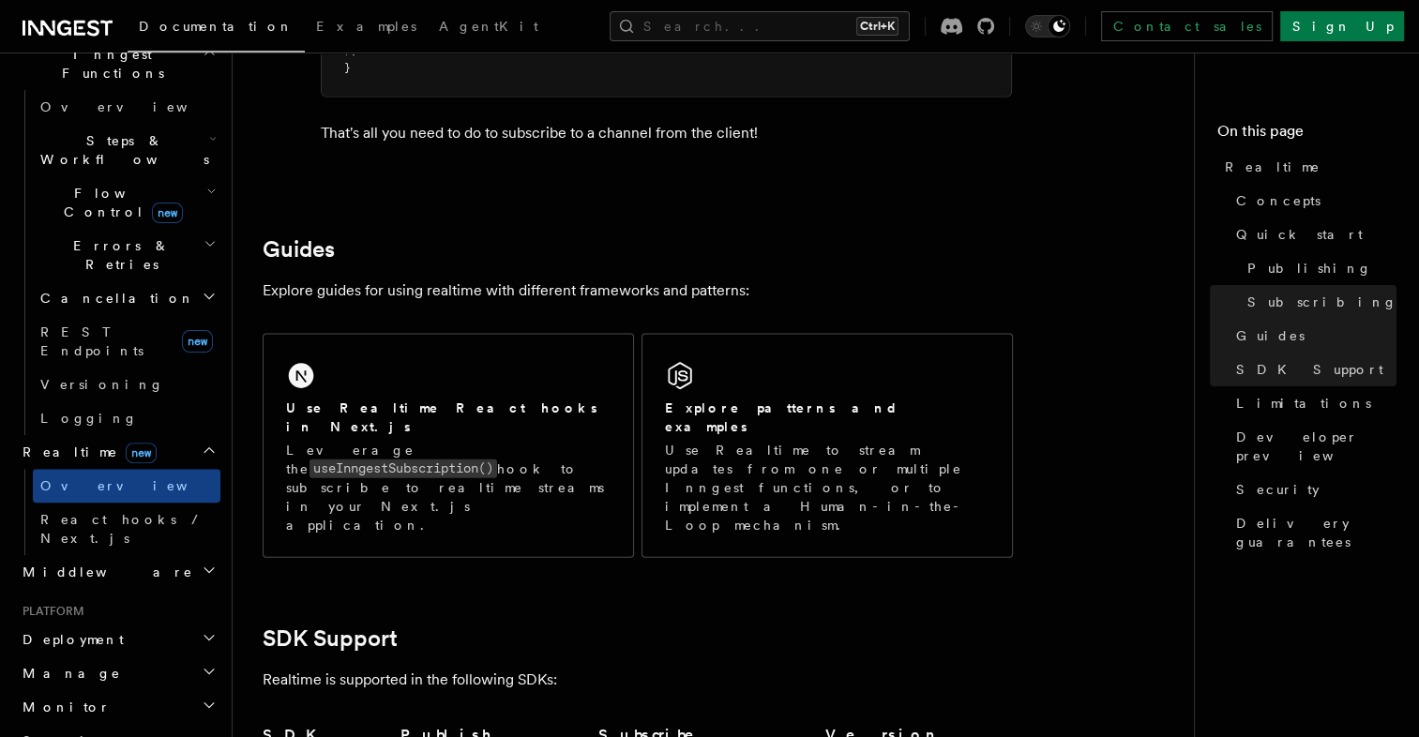
scroll to position [4034, 0]
click at [202, 443] on icon "button" at bounding box center [209, 450] width 15 height 15
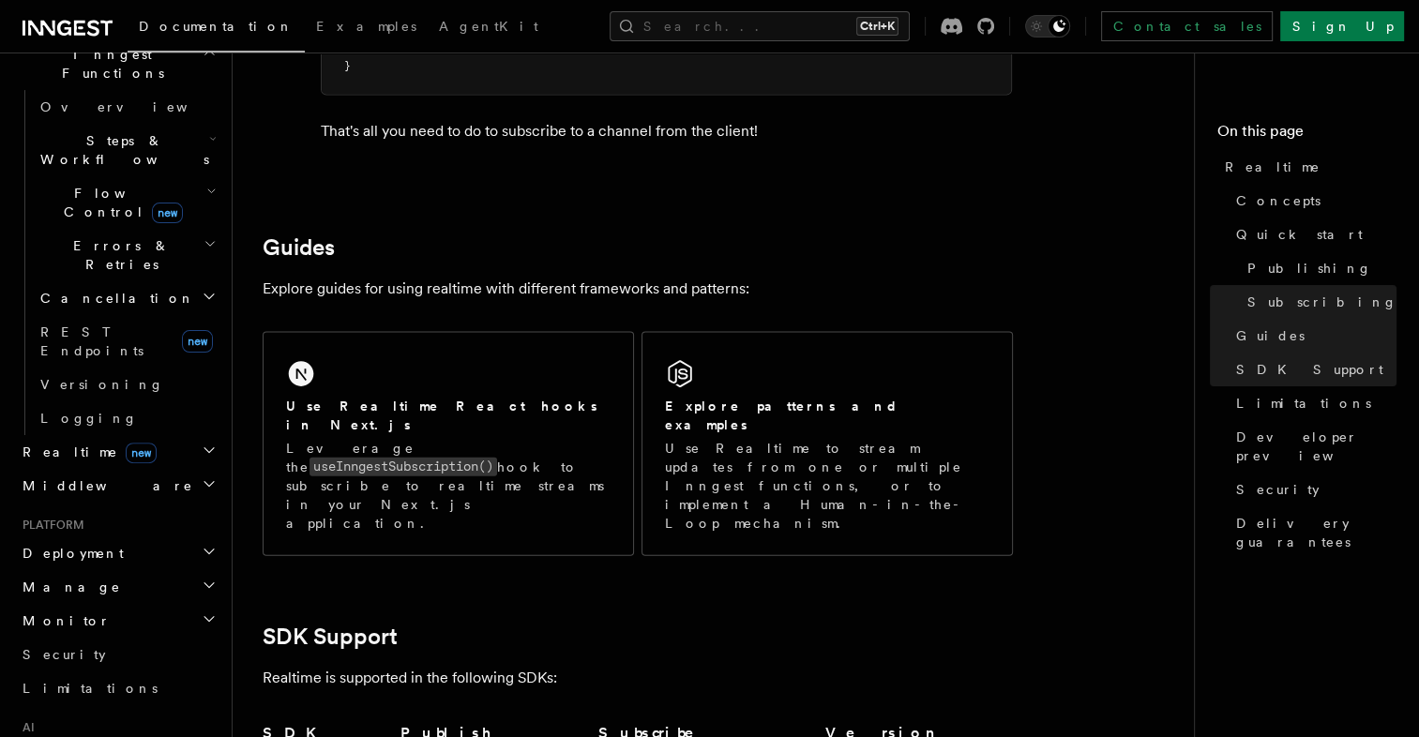
click at [41, 544] on span "Deployment" at bounding box center [69, 553] width 109 height 19
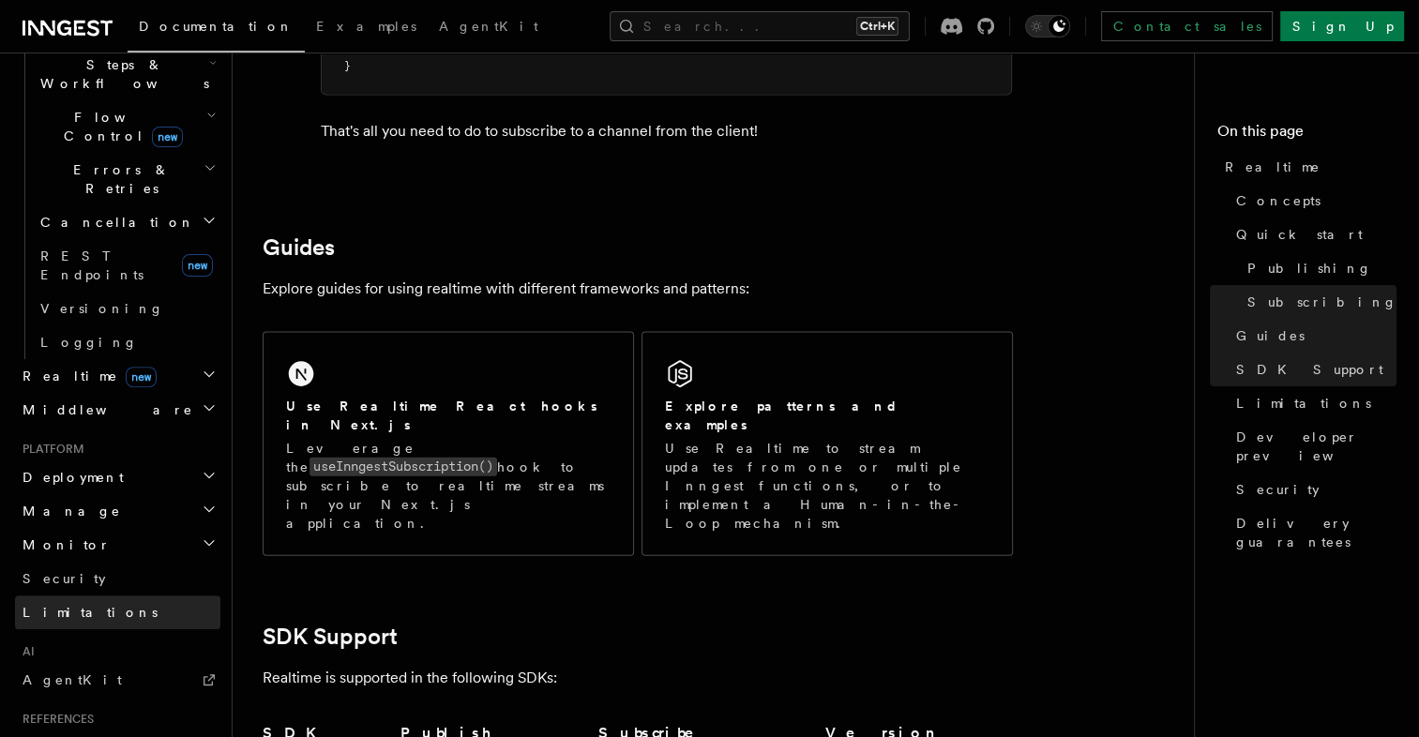
scroll to position [751, 0]
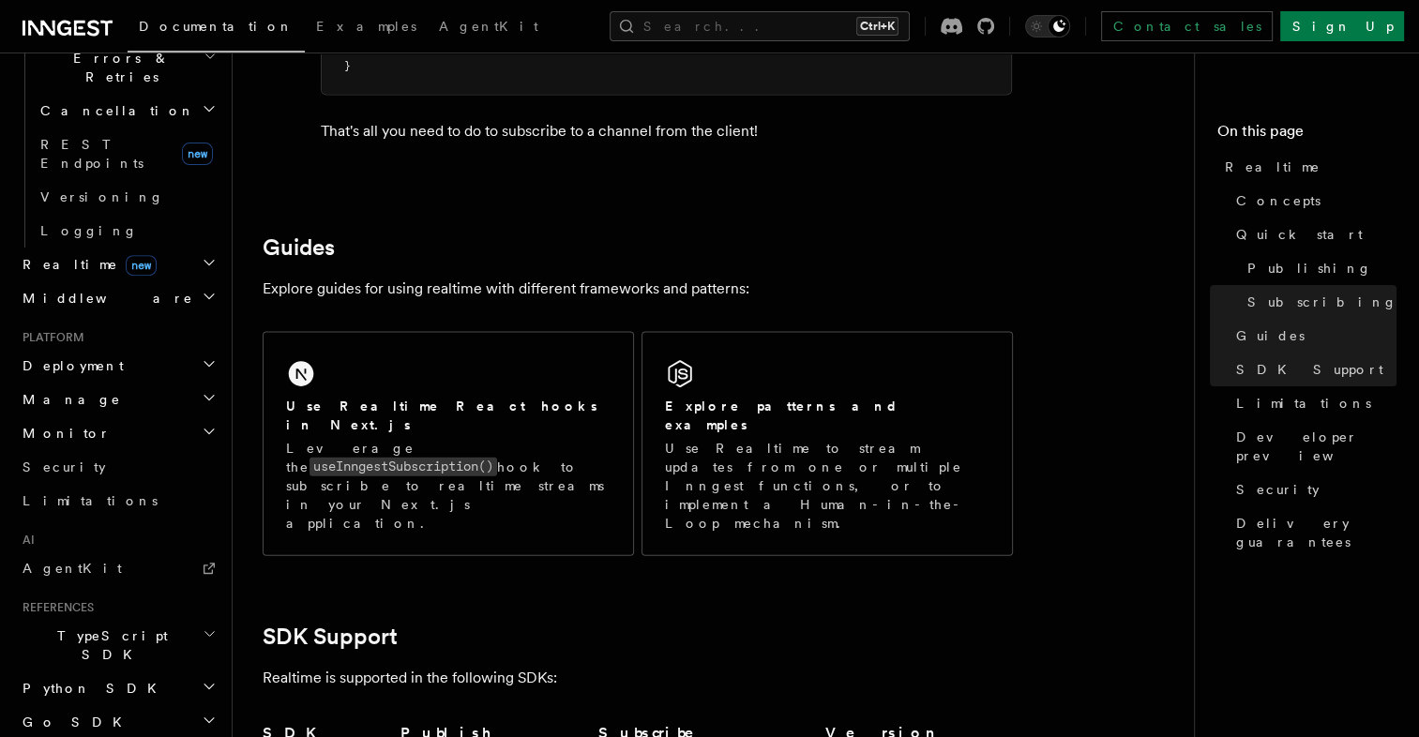
click at [56, 627] on span "TypeScript SDK" at bounding box center [109, 646] width 188 height 38
click at [68, 627] on span "TypeScript SDK" at bounding box center [109, 646] width 188 height 38
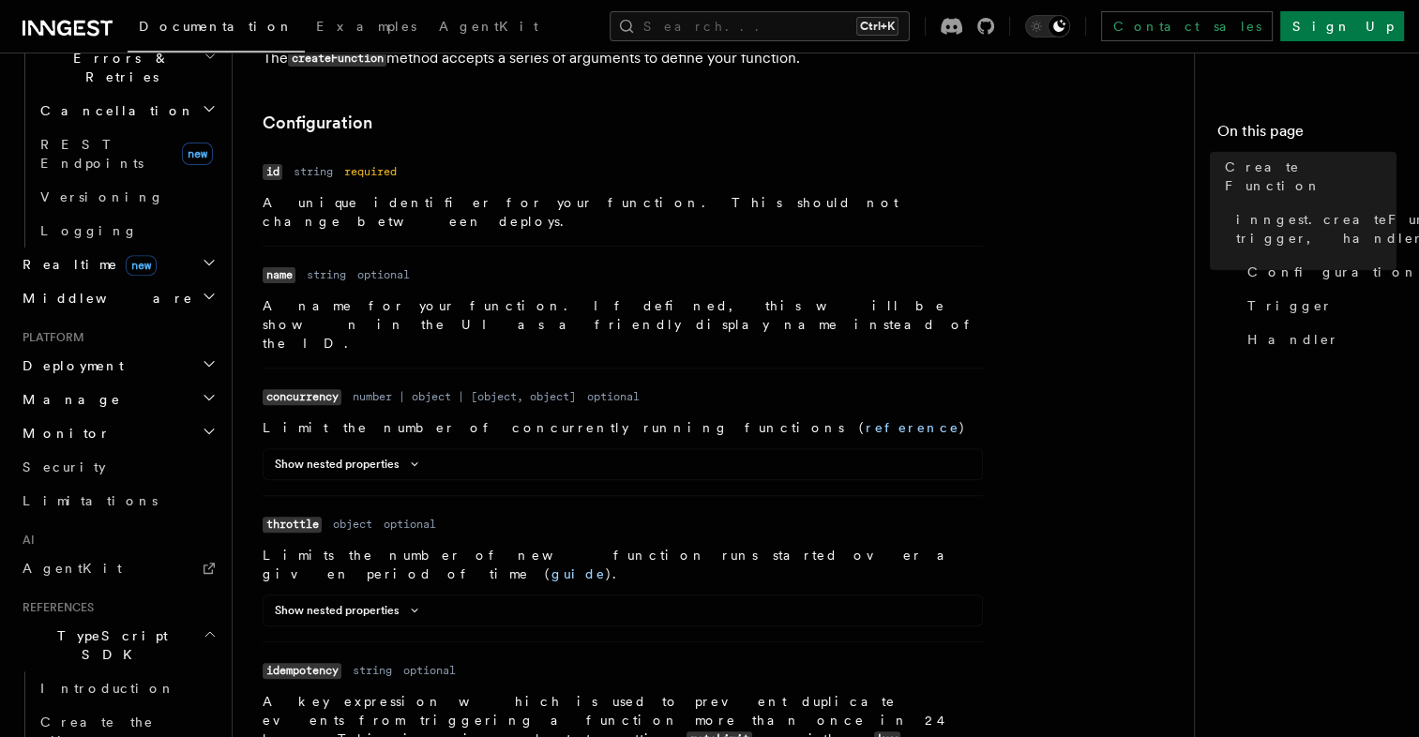
scroll to position [563, 0]
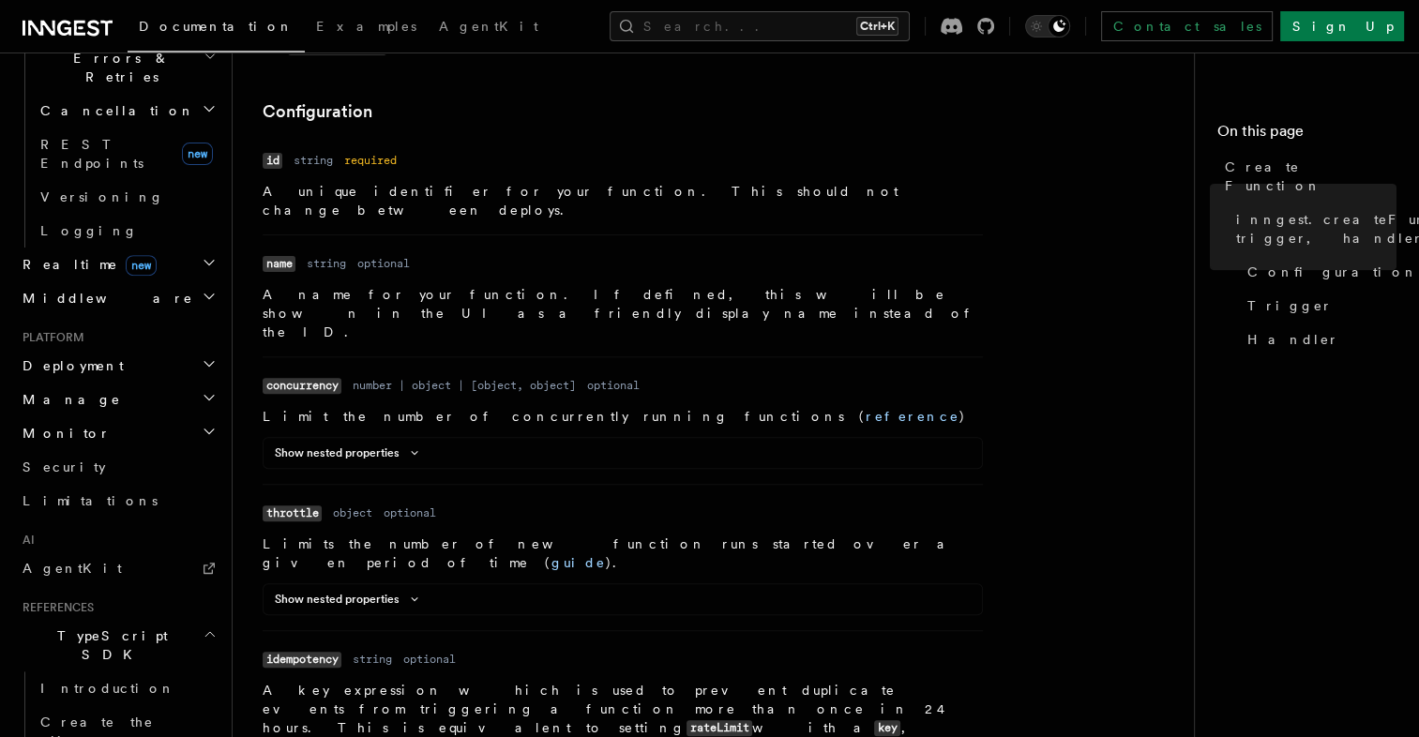
click at [159, 619] on h2 "TypeScript SDK" at bounding box center [117, 645] width 205 height 53
